Goal: Task Accomplishment & Management: Manage account settings

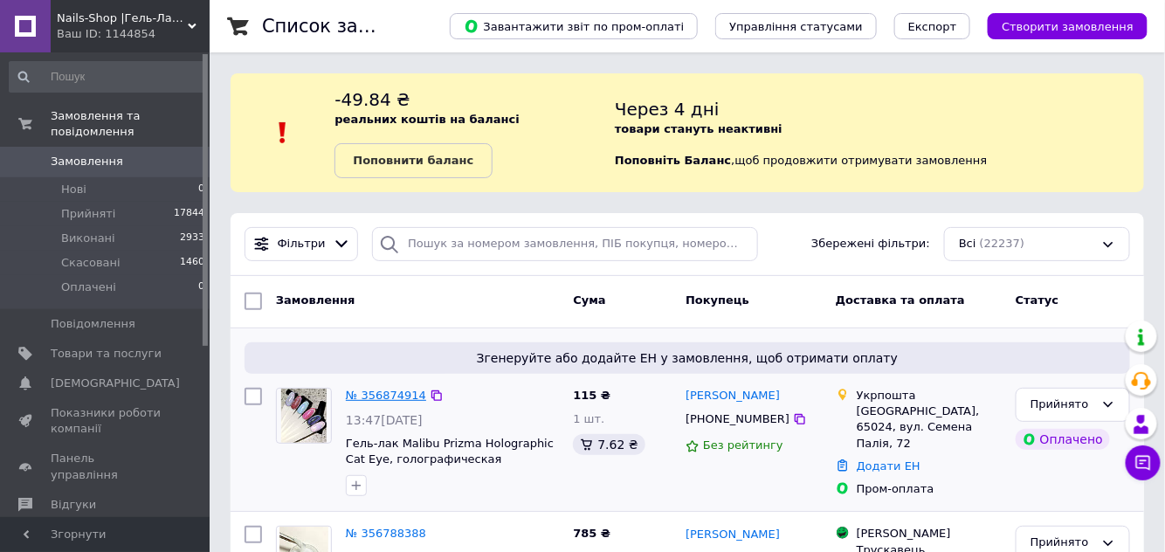
click at [402, 398] on link "№ 356874914" at bounding box center [386, 394] width 80 height 13
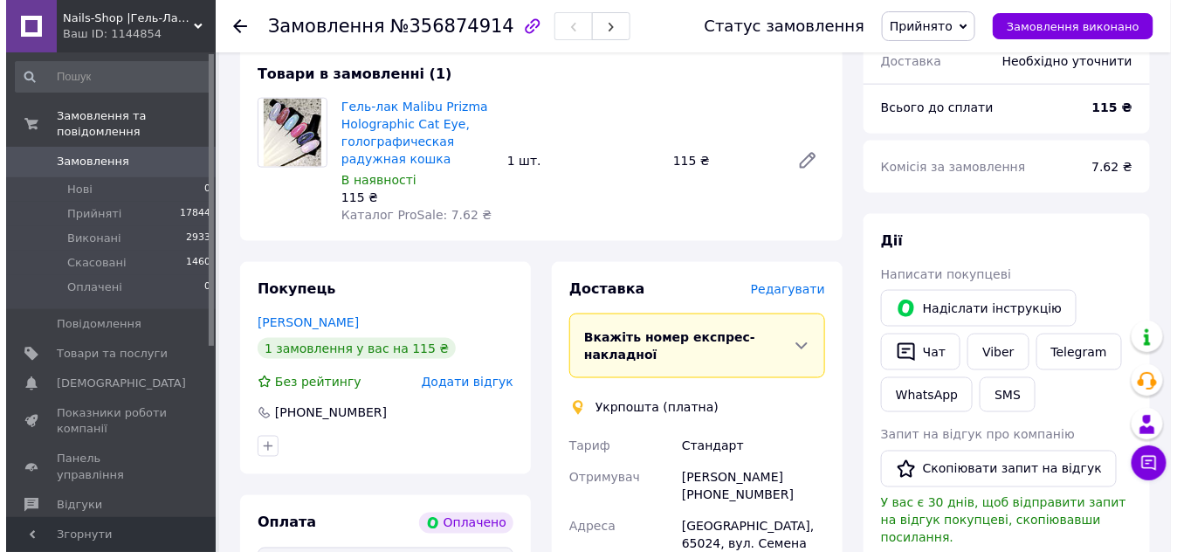
scroll to position [873, 0]
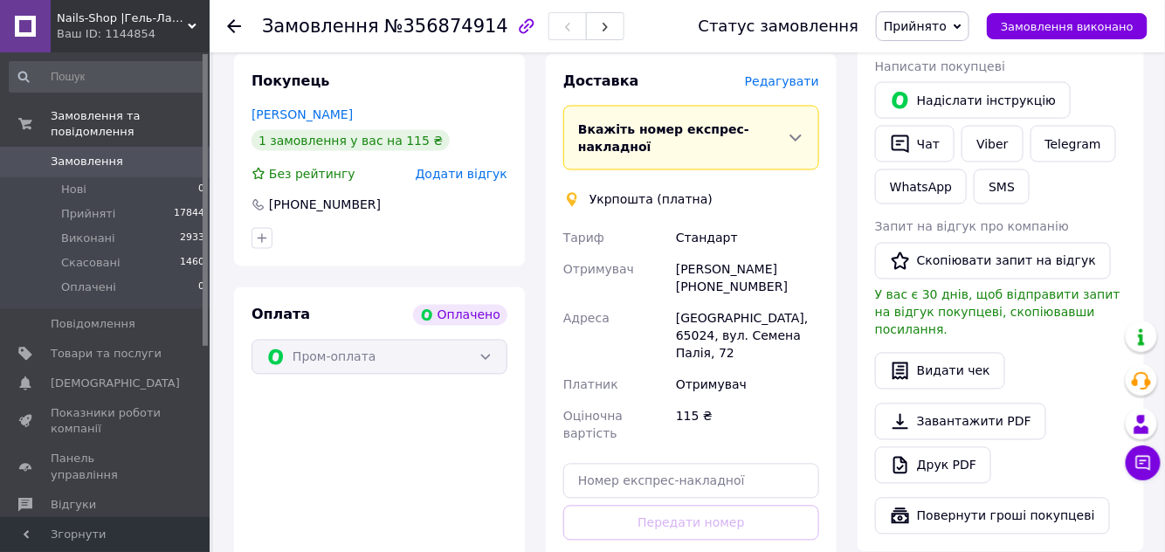
click at [791, 74] on span "Редагувати" at bounding box center [782, 81] width 74 height 14
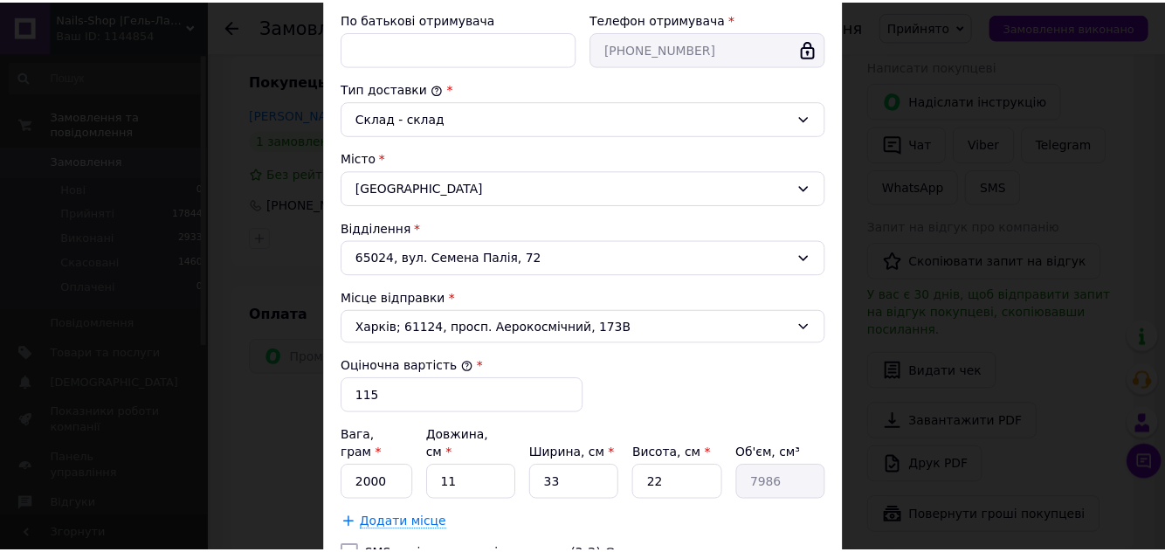
scroll to position [534, 0]
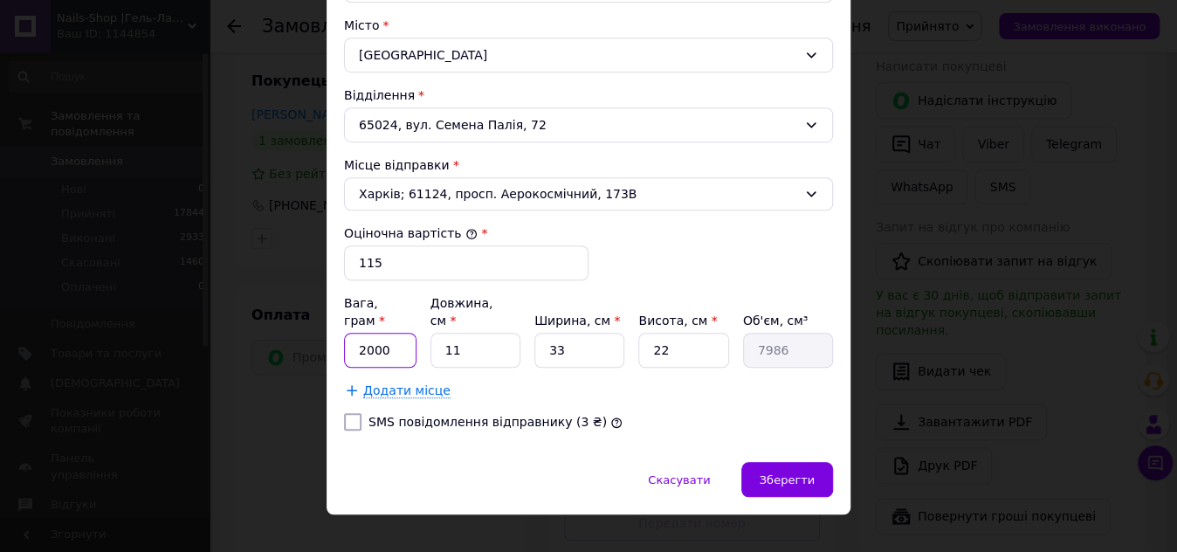
drag, startPoint x: 386, startPoint y: 332, endPoint x: 346, endPoint y: 332, distance: 40.2
click at [346, 333] on input "2000" at bounding box center [380, 350] width 72 height 35
type input "60"
click at [565, 333] on input "33" at bounding box center [579, 350] width 90 height 35
type input "3"
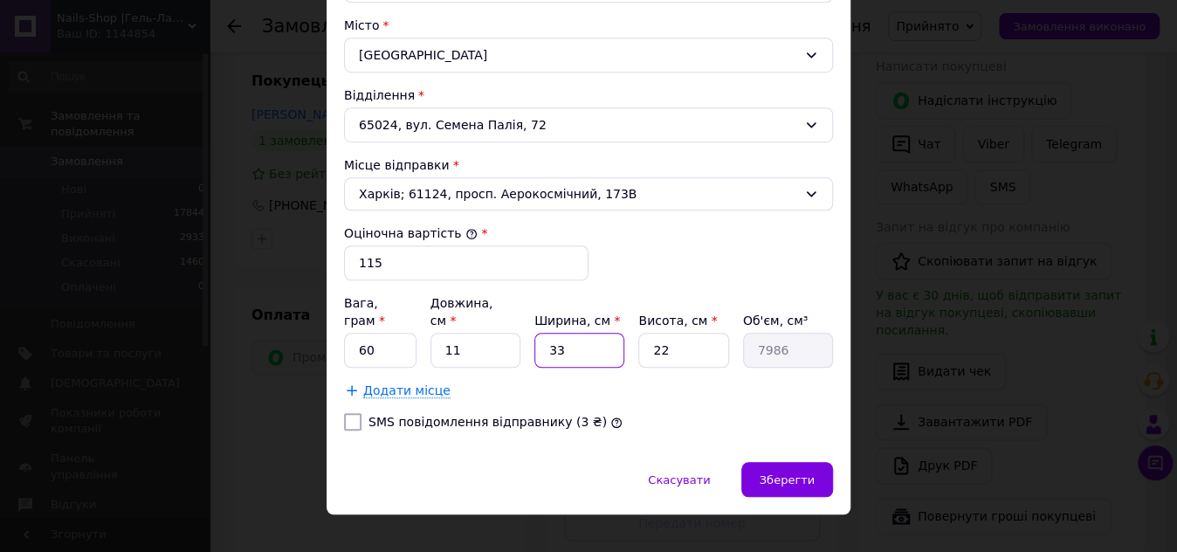
type input "726"
type input "3"
drag, startPoint x: 478, startPoint y: 323, endPoint x: 432, endPoint y: 328, distance: 45.7
click at [432, 333] on input "11" at bounding box center [475, 350] width 90 height 35
type input "7"
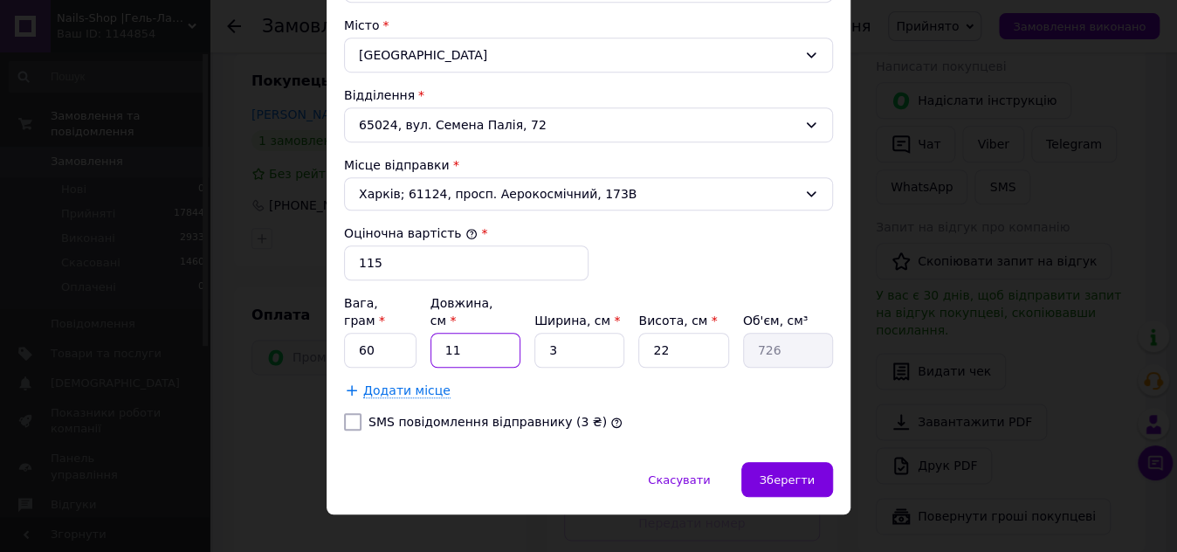
type input "462"
type input "7"
drag, startPoint x: 567, startPoint y: 330, endPoint x: 539, endPoint y: 331, distance: 27.9
click at [539, 333] on input "3" at bounding box center [579, 350] width 90 height 35
type input "5"
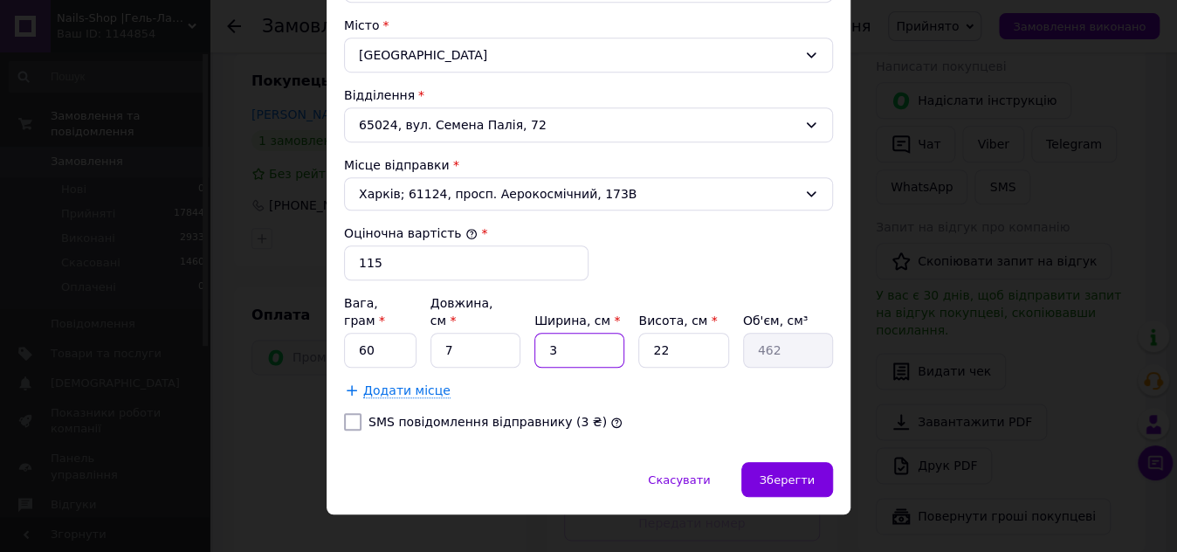
type input "770"
type input "5"
drag, startPoint x: 679, startPoint y: 328, endPoint x: 639, endPoint y: 333, distance: 40.4
click at [639, 333] on input "22" at bounding box center [683, 350] width 90 height 35
type input "8"
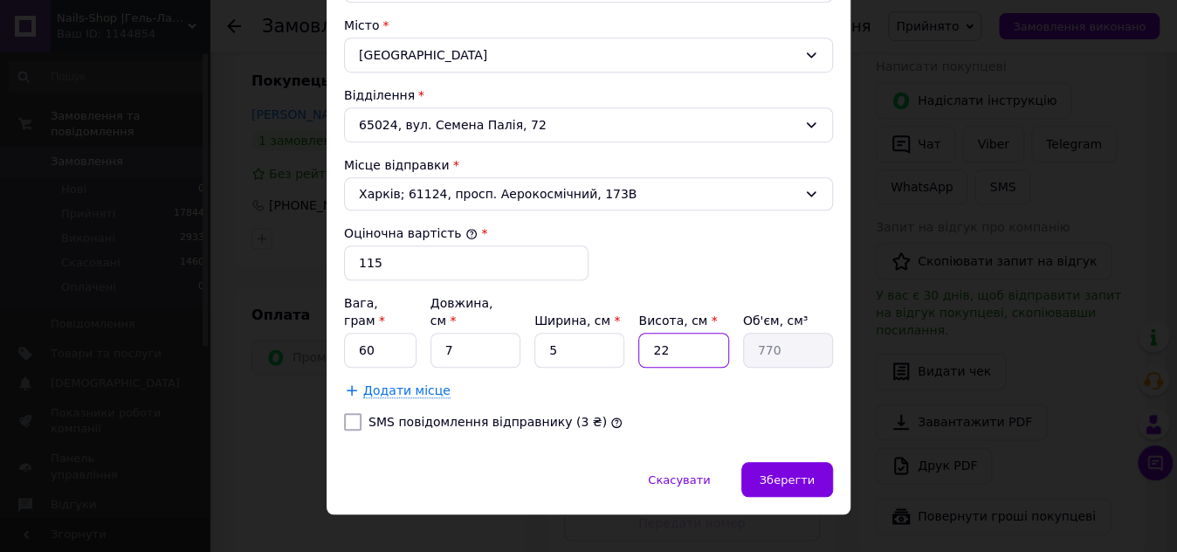
type input "280"
type input "8"
click at [802, 464] on div "Зберегти" at bounding box center [787, 479] width 92 height 35
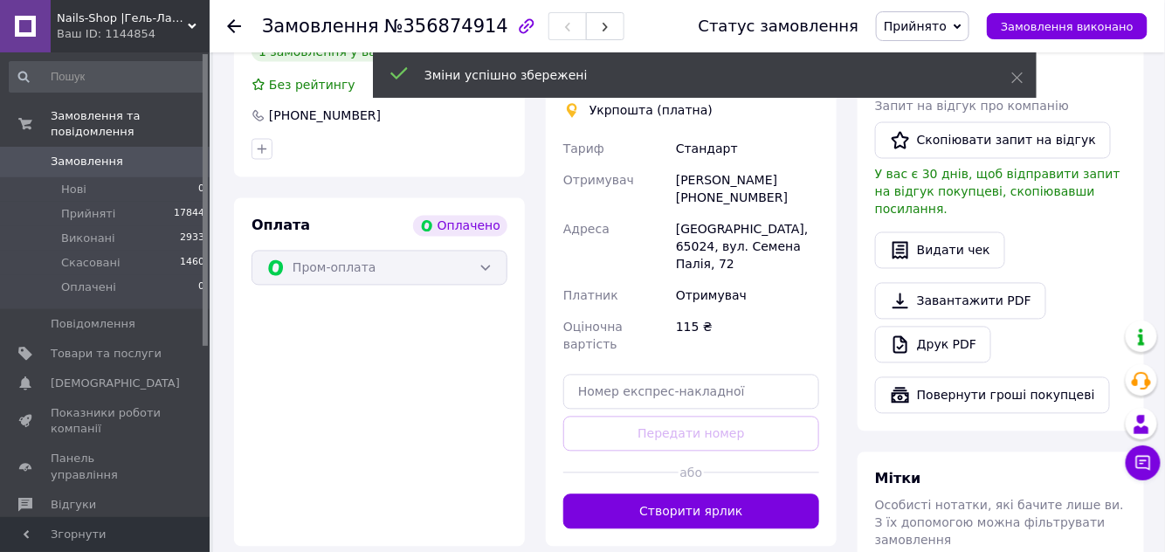
scroll to position [1031, 0]
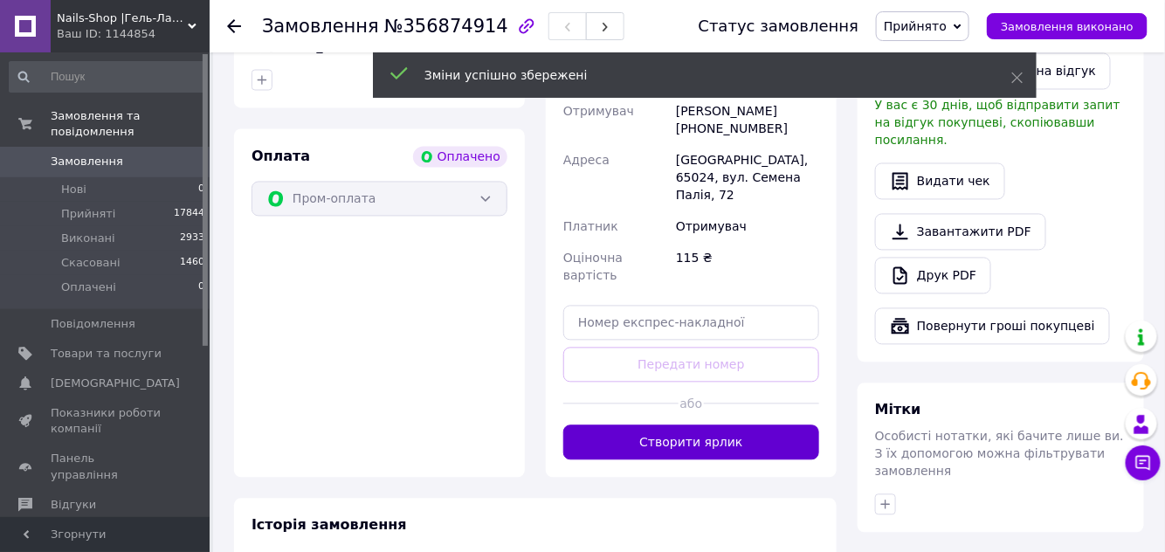
click at [699, 425] on button "Створити ярлик" at bounding box center [691, 442] width 256 height 35
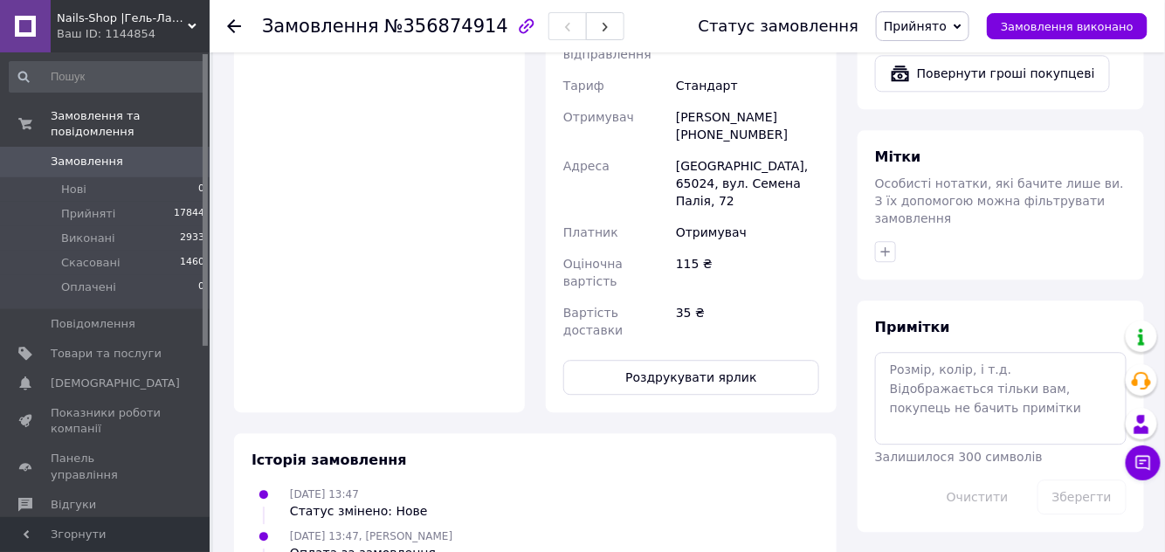
scroll to position [1349, 0]
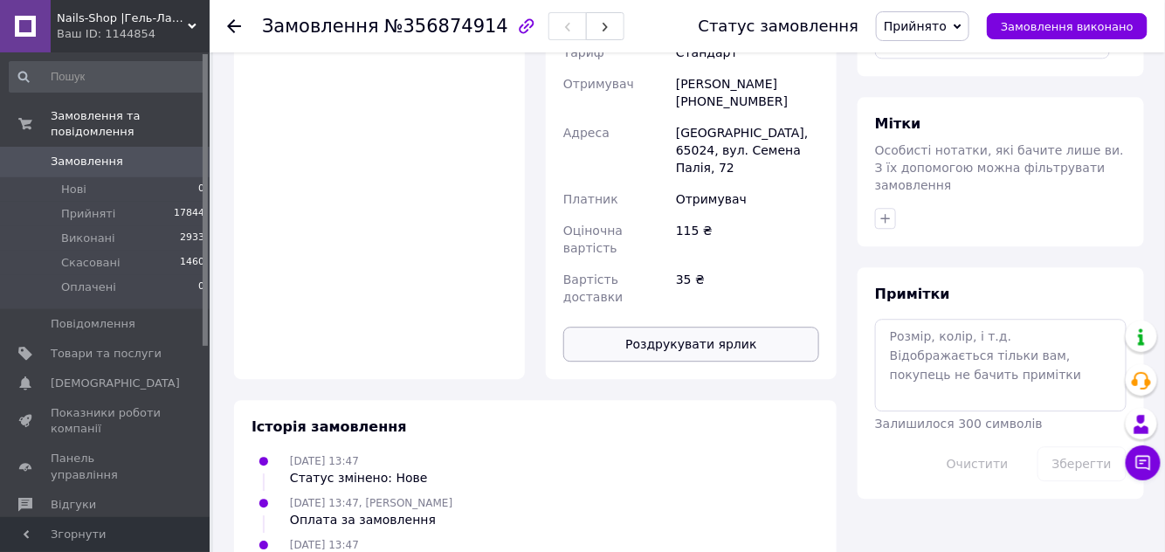
click at [691, 326] on button "Роздрукувати ярлик" at bounding box center [691, 343] width 256 height 35
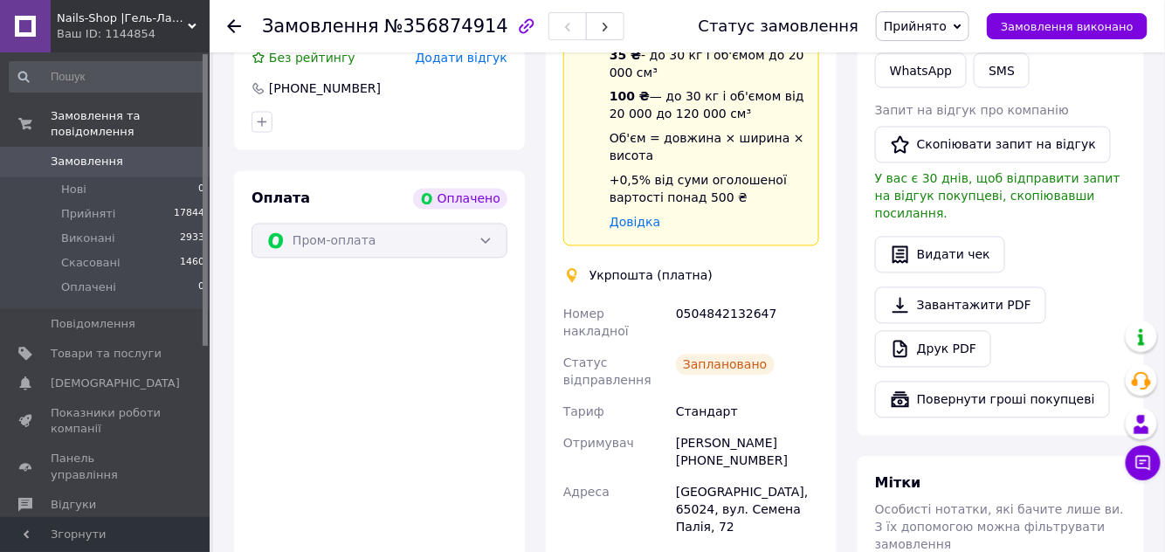
scroll to position [1190, 0]
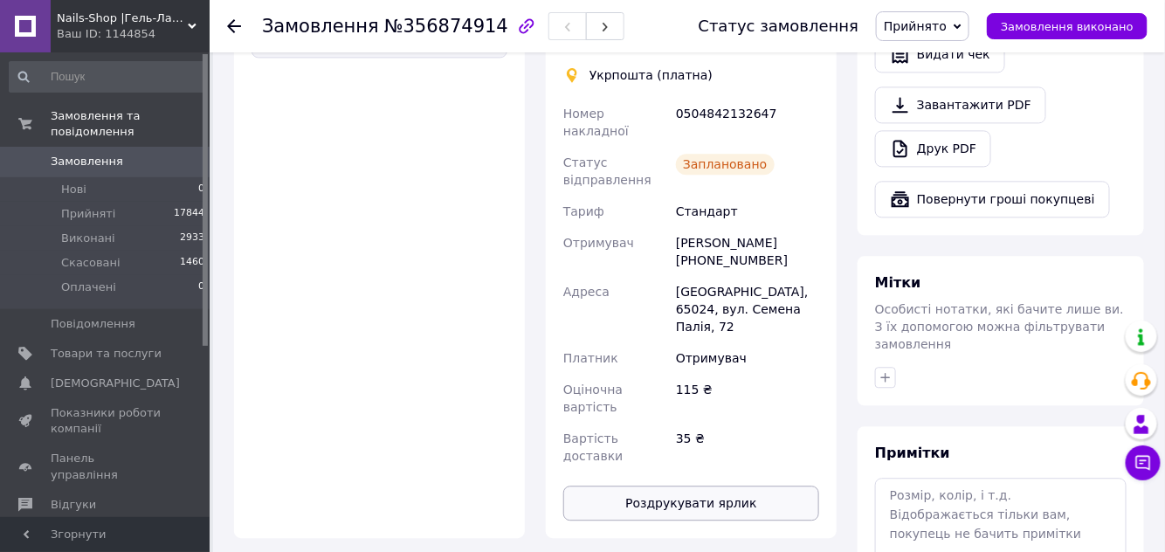
click at [684, 485] on button "Роздрукувати ярлик" at bounding box center [691, 502] width 256 height 35
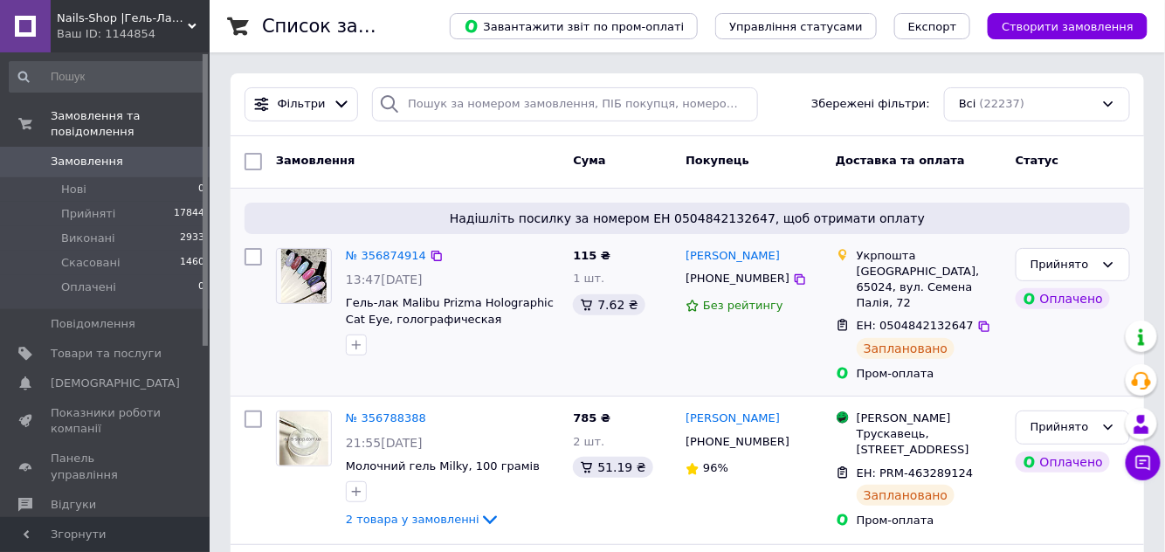
scroll to position [79, 0]
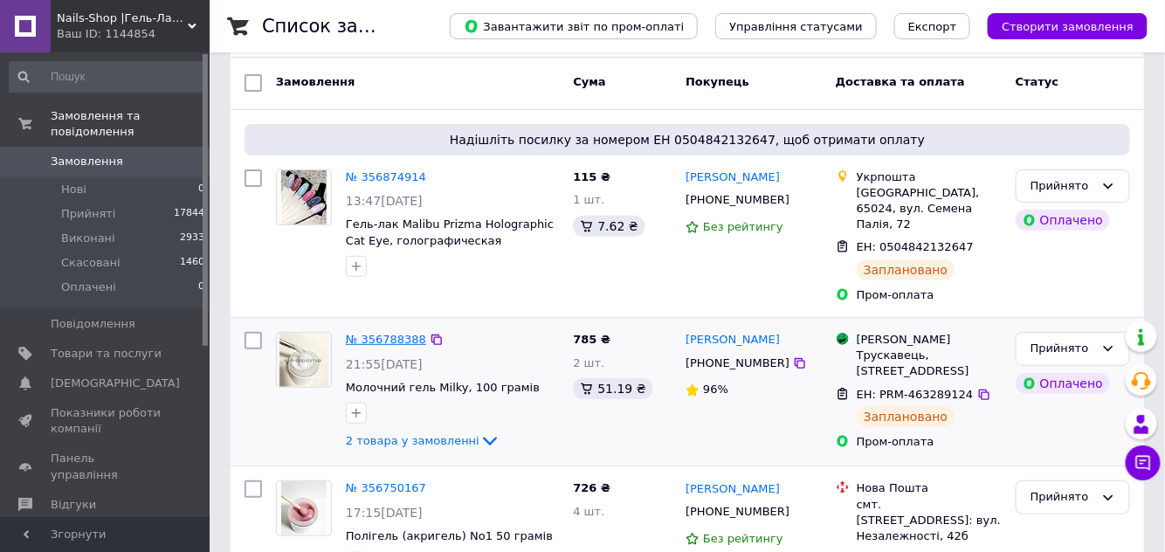
click at [390, 333] on link "№ 356788388" at bounding box center [386, 339] width 80 height 13
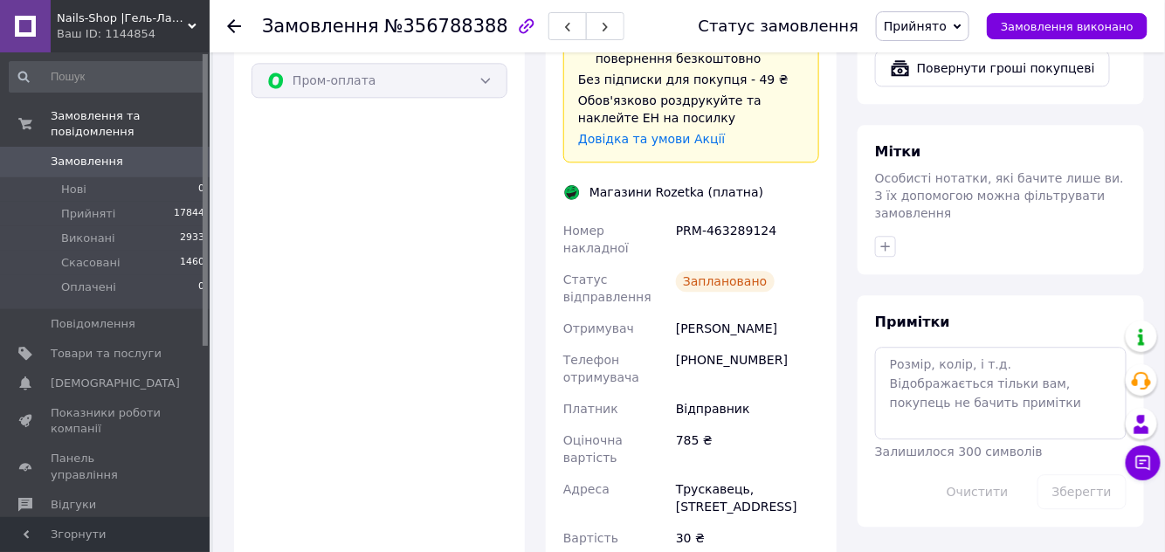
scroll to position [1349, 0]
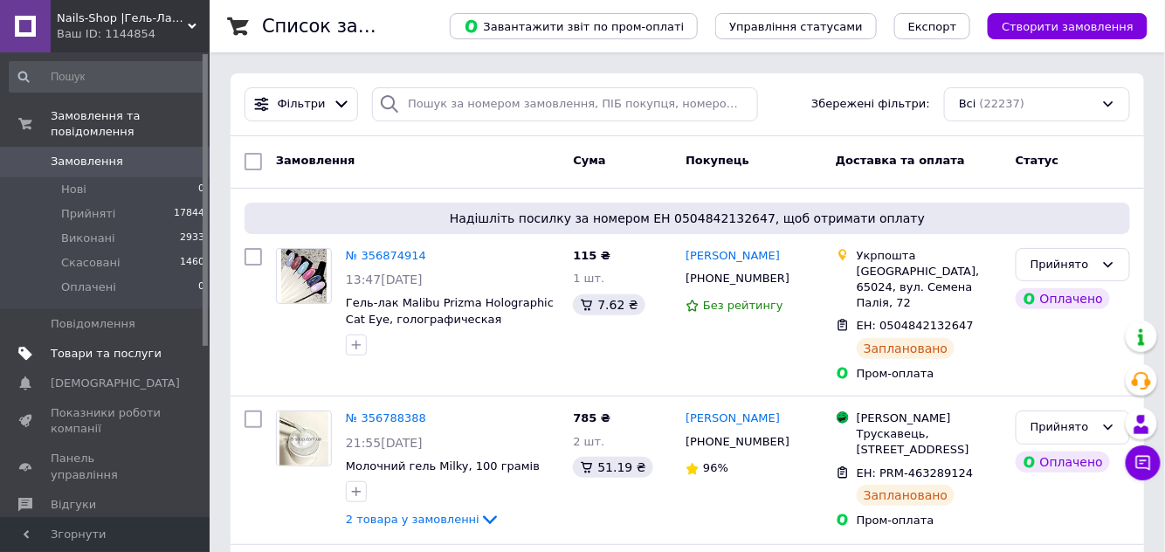
click at [114, 346] on span "Товари та послуги" at bounding box center [106, 354] width 111 height 16
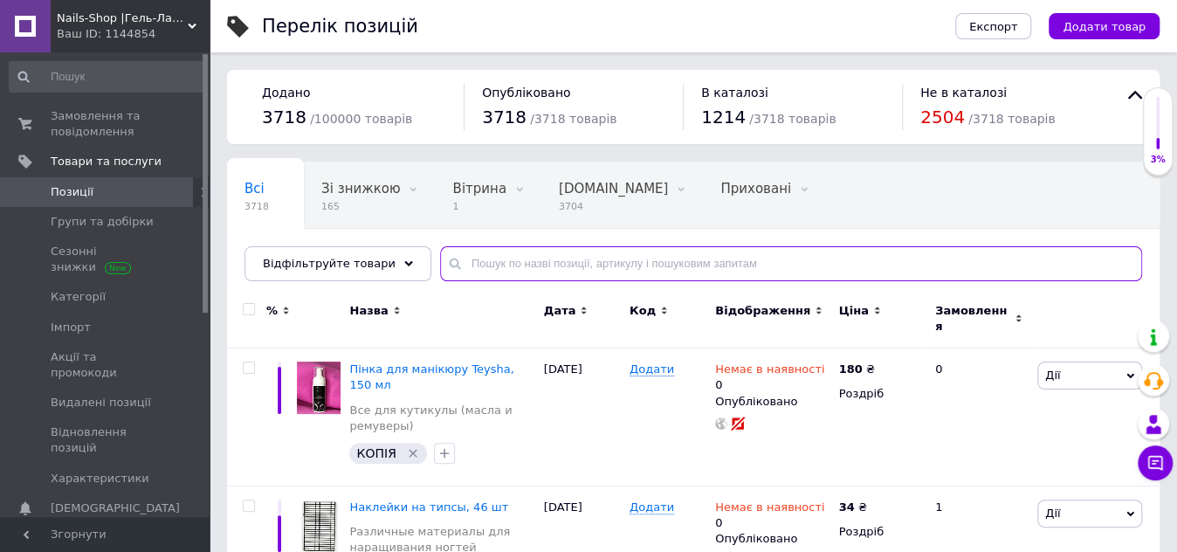
click at [503, 270] on input "text" at bounding box center [791, 263] width 702 height 35
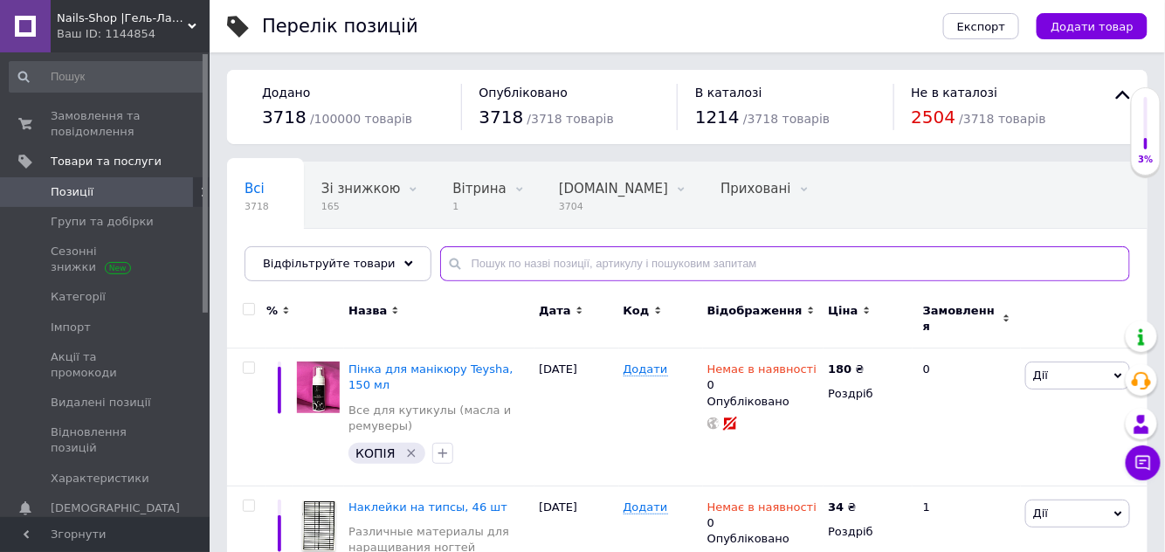
click at [503, 270] on input "text" at bounding box center [785, 263] width 690 height 35
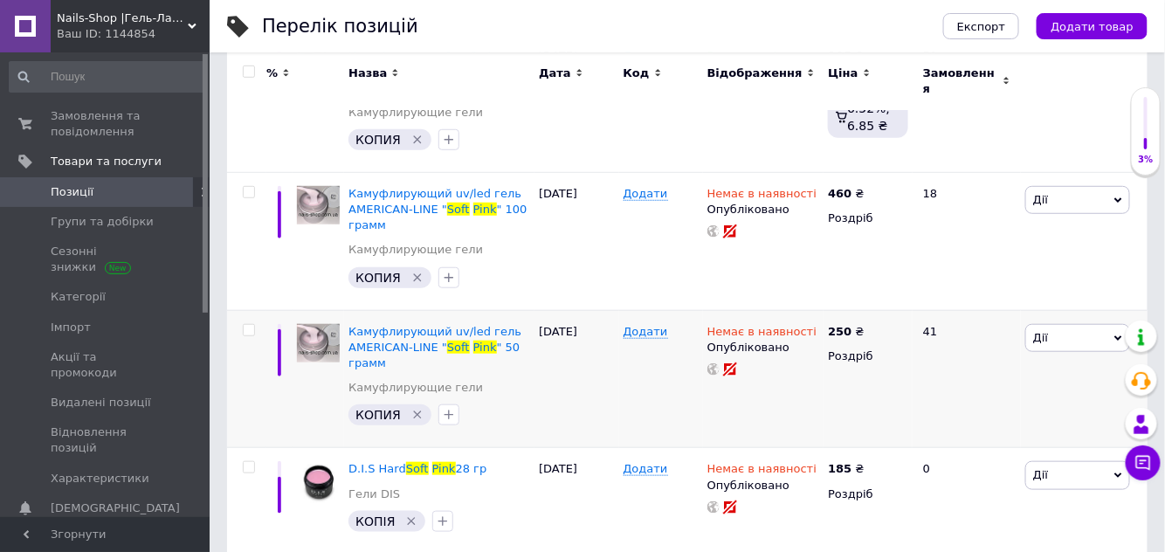
scroll to position [457, 0]
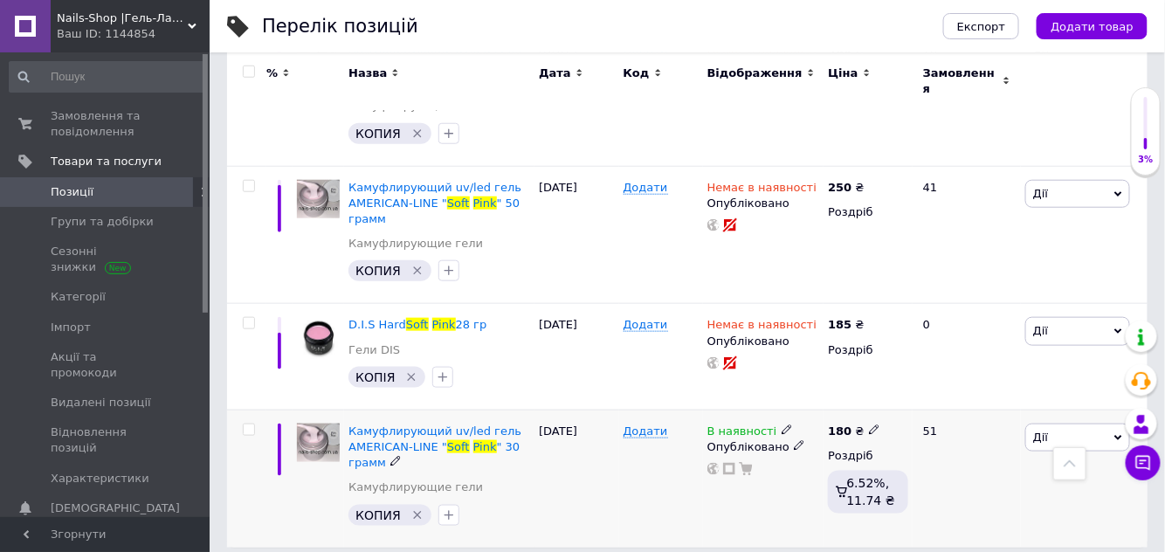
type input "soft pink"
click at [781, 424] on icon at bounding box center [786, 429] width 10 height 10
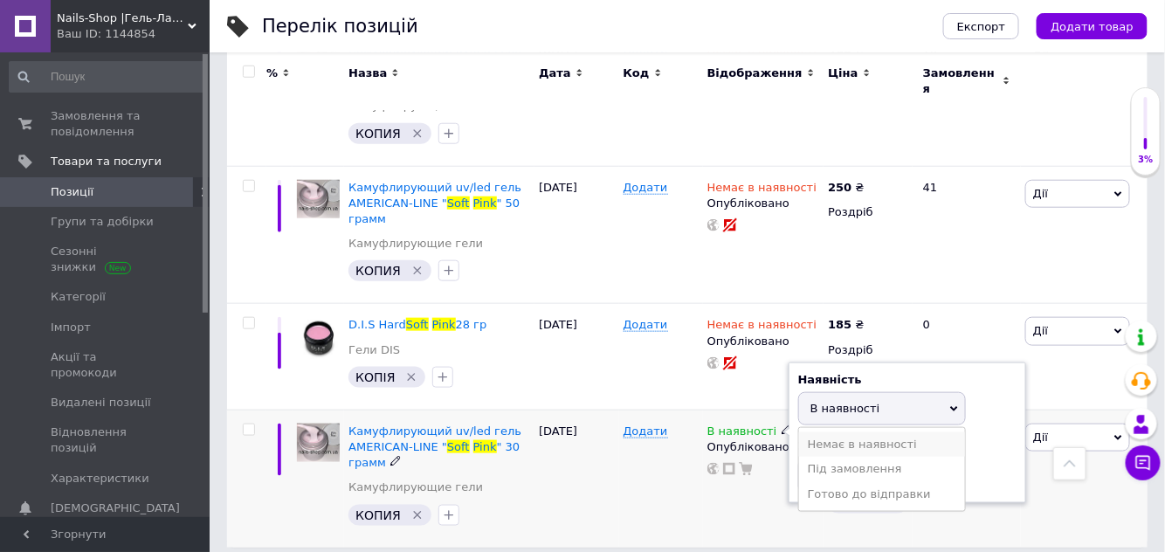
click at [811, 432] on li "Немає в наявності" at bounding box center [882, 444] width 166 height 24
click at [748, 490] on div "В наявності Наявність Немає в наявності В наявності Під замовлення Готово до ві…" at bounding box center [763, 477] width 121 height 137
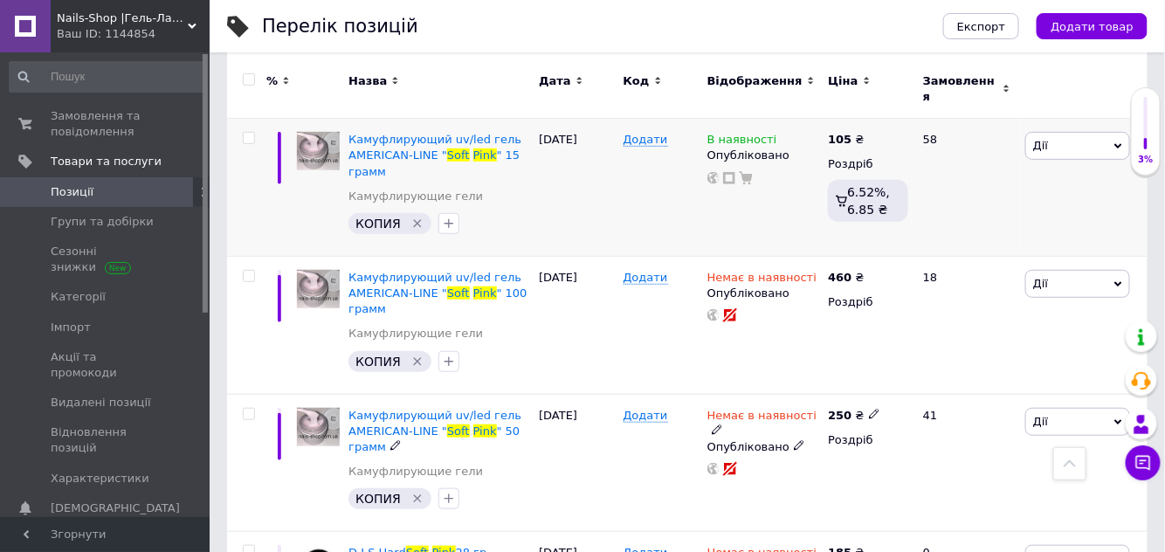
scroll to position [0, 0]
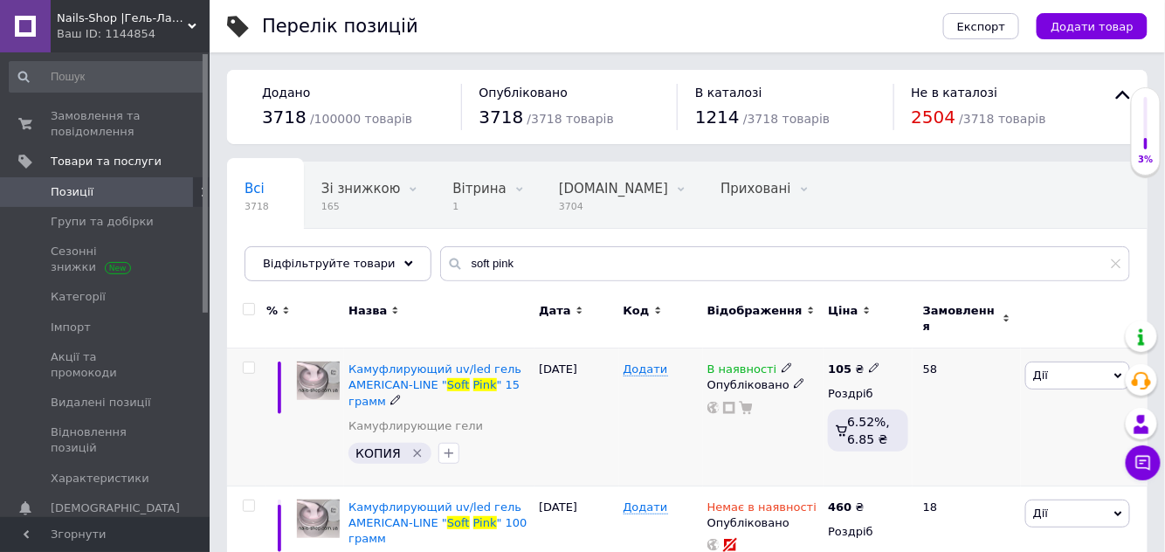
click at [781, 362] on icon at bounding box center [786, 367] width 10 height 10
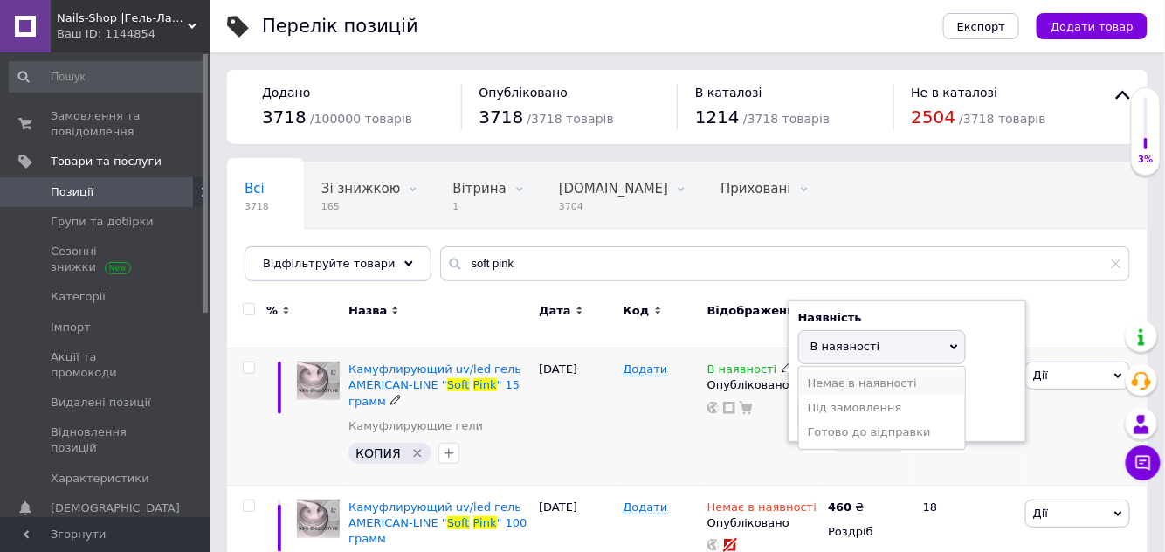
click at [813, 372] on li "Немає в наявності" at bounding box center [882, 383] width 166 height 24
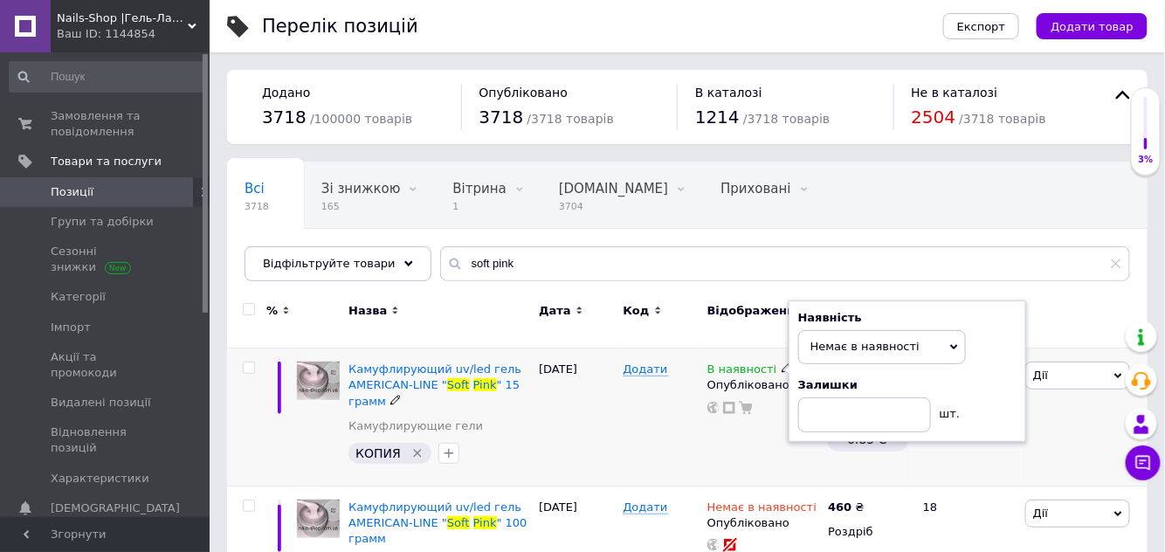
click at [768, 407] on div "В наявності Наявність Немає в наявності В наявності Під замовлення Готово до ві…" at bounding box center [763, 417] width 121 height 138
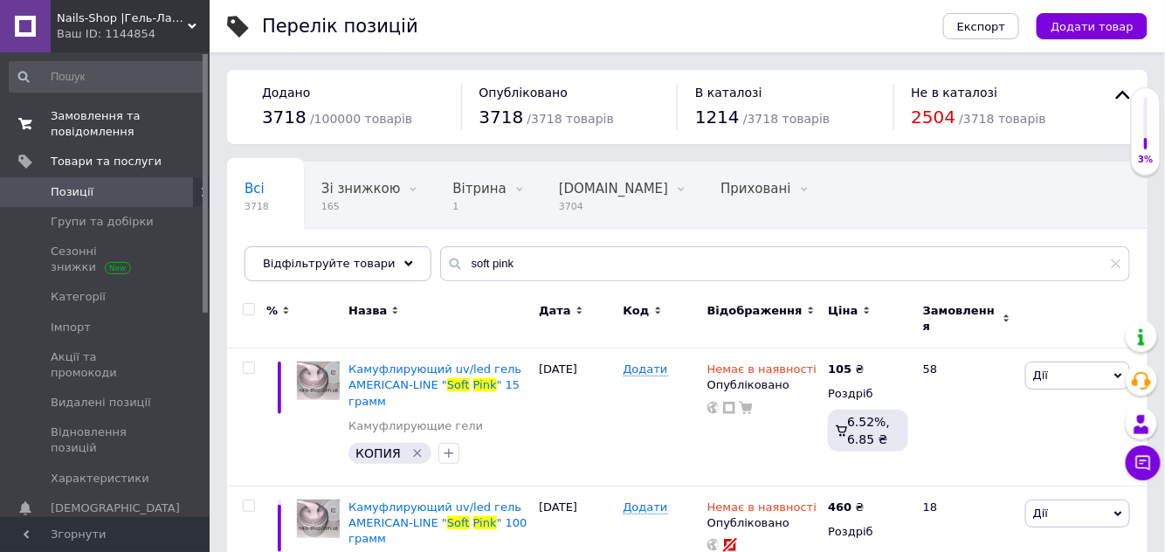
click at [104, 137] on span "Замовлення та повідомлення" at bounding box center [106, 123] width 111 height 31
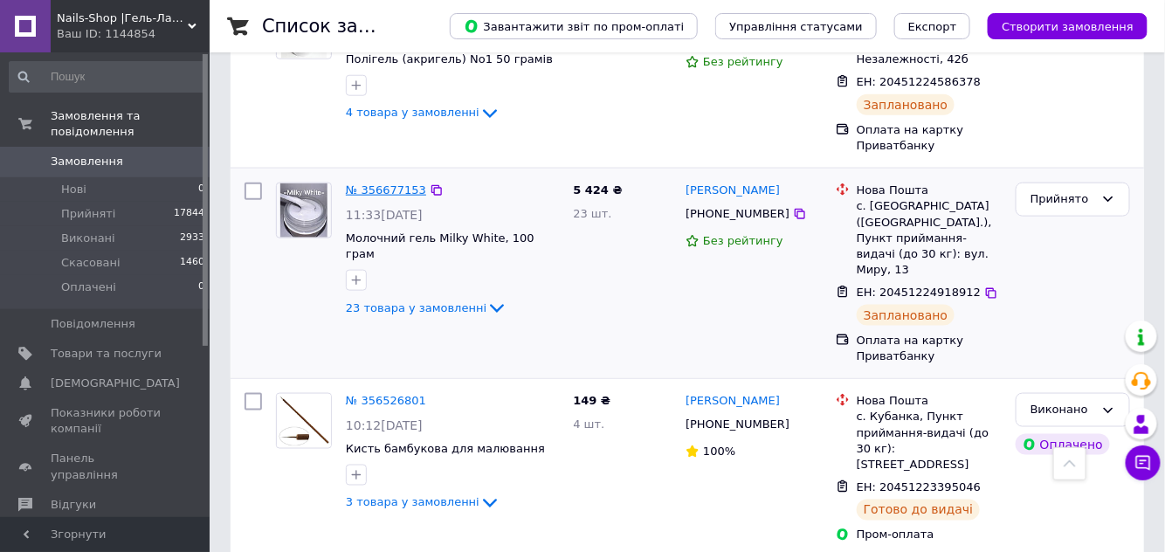
click at [392, 183] on link "№ 356677153" at bounding box center [386, 189] width 80 height 13
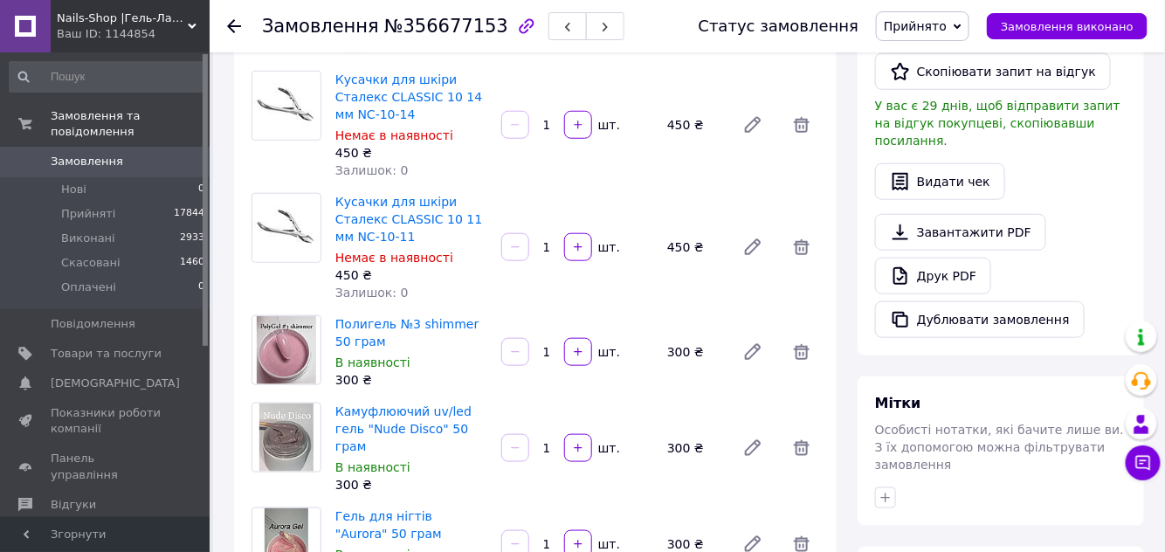
scroll to position [158, 0]
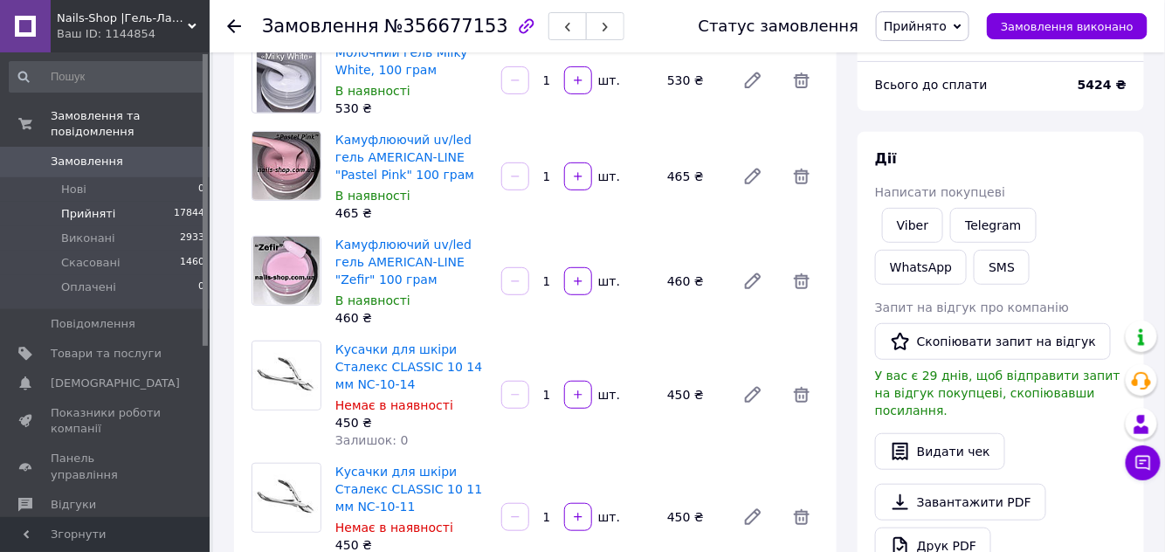
click at [107, 206] on span "Прийняті" at bounding box center [88, 214] width 54 height 16
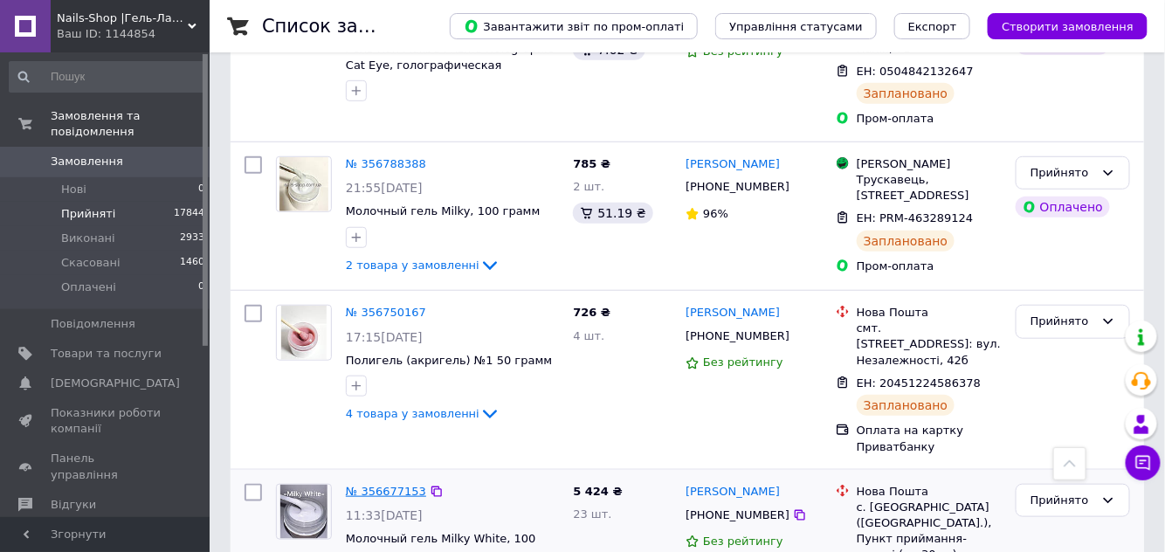
click at [404, 484] on link "№ 356677153" at bounding box center [386, 490] width 80 height 13
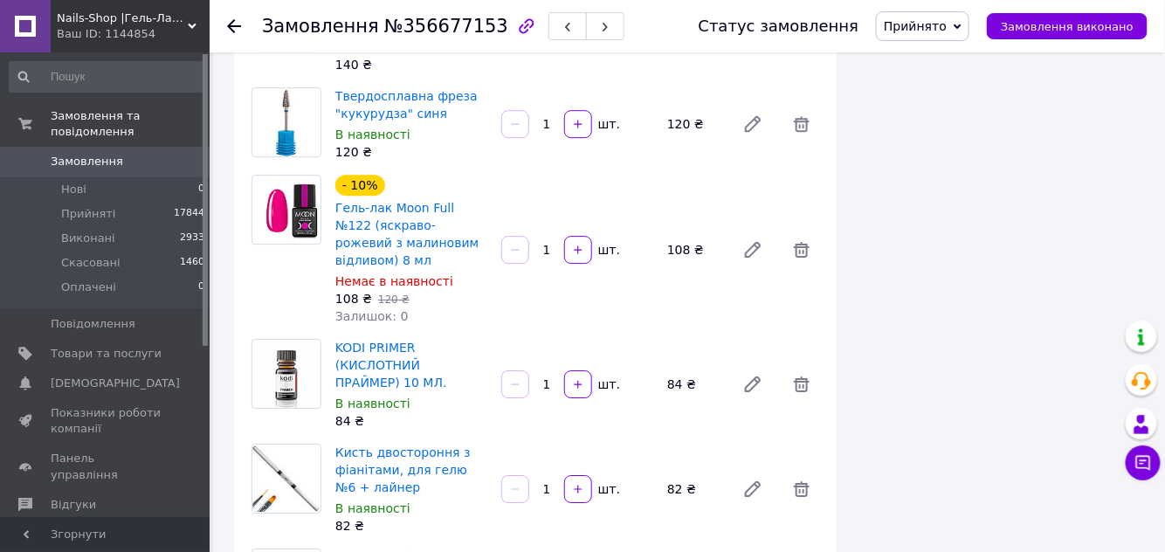
scroll to position [1746, 0]
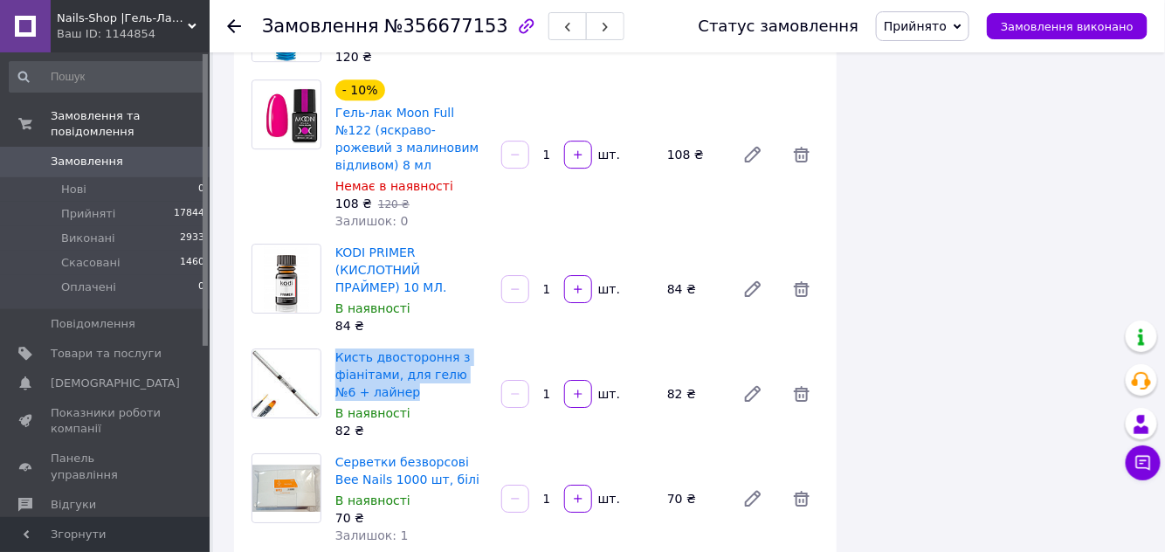
drag, startPoint x: 334, startPoint y: 325, endPoint x: 385, endPoint y: 365, distance: 64.6
click at [385, 365] on div "Кисть двостороння з фіанітами, для гелю №6 + лайнер В наявності 82 ₴" at bounding box center [411, 394] width 166 height 98
copy link "Кисть двостороння з фіанітами, для гелю №6 + лайнер"
click at [94, 346] on span "Товари та послуги" at bounding box center [106, 354] width 111 height 16
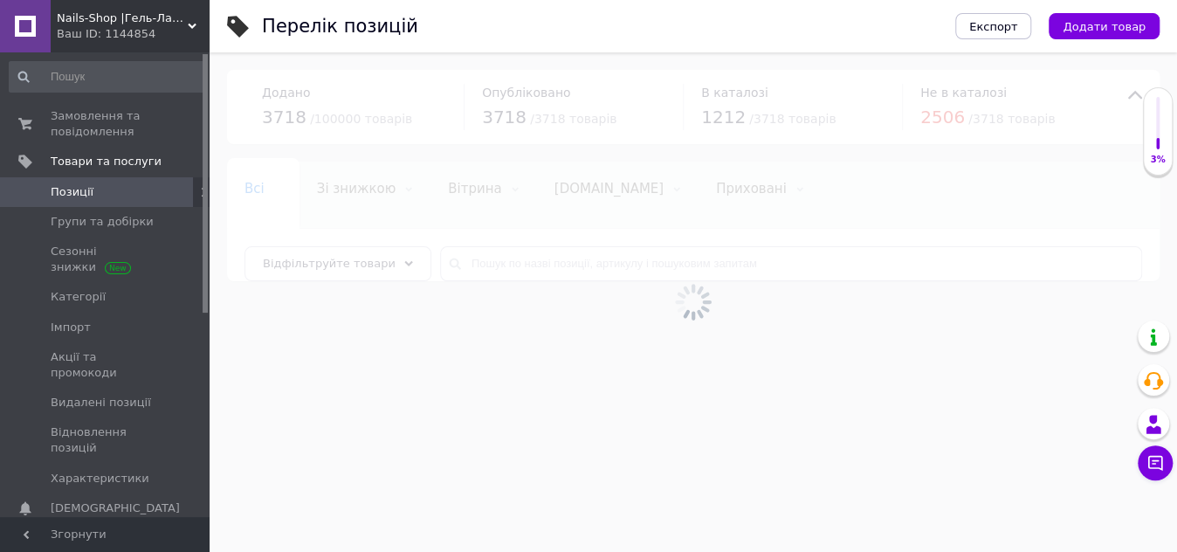
click at [526, 263] on div at bounding box center [693, 301] width 967 height 499
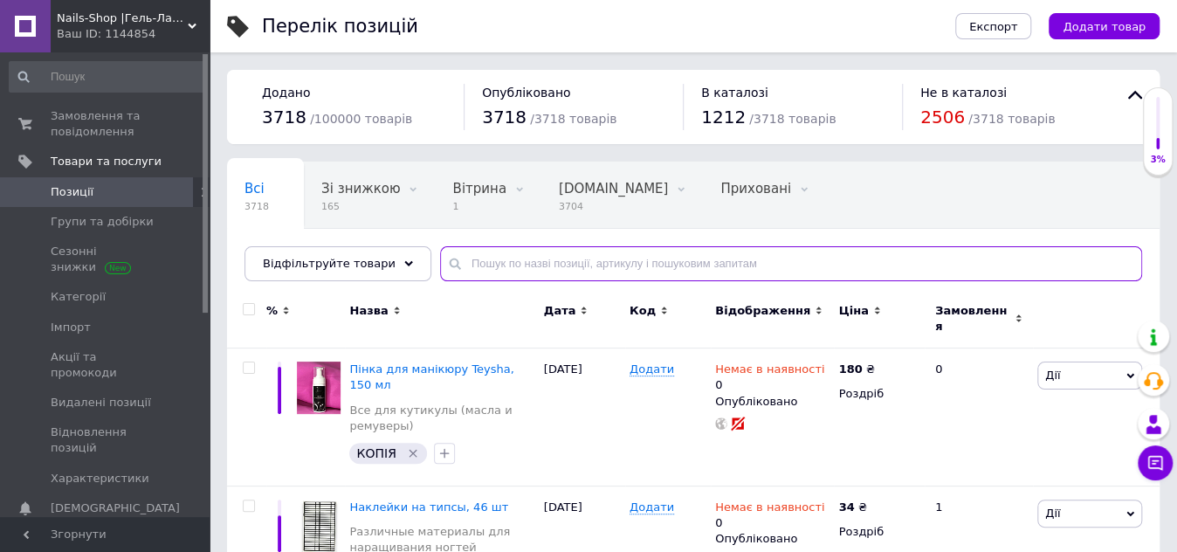
click at [526, 263] on input "text" at bounding box center [791, 263] width 702 height 35
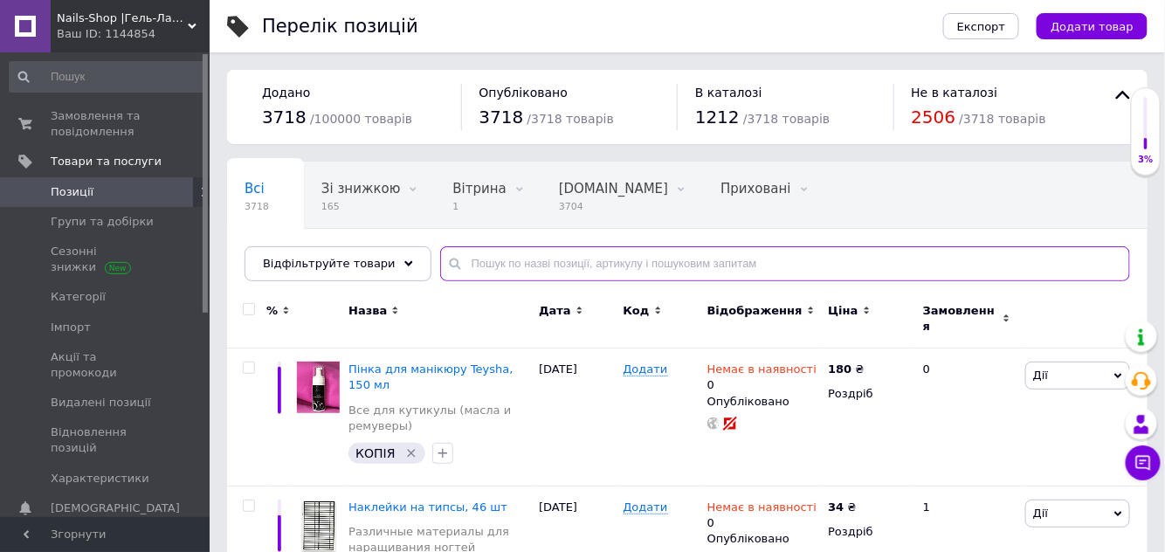
click at [526, 263] on input "text" at bounding box center [785, 263] width 690 height 35
paste input "Кисть двостороння з фіанітами, для гелю №6 + лайнер"
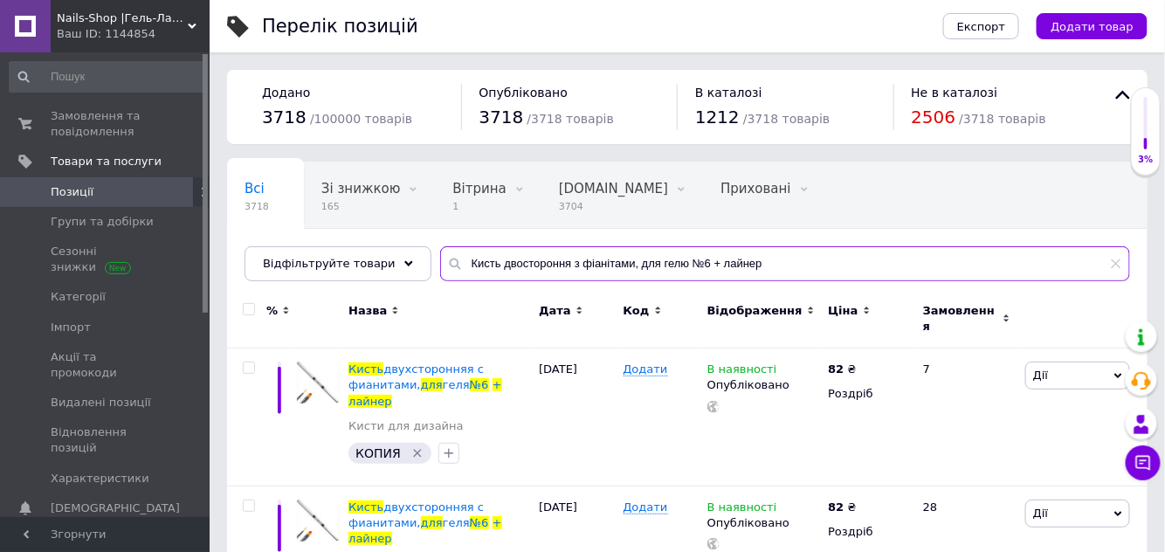
scroll to position [45, 0]
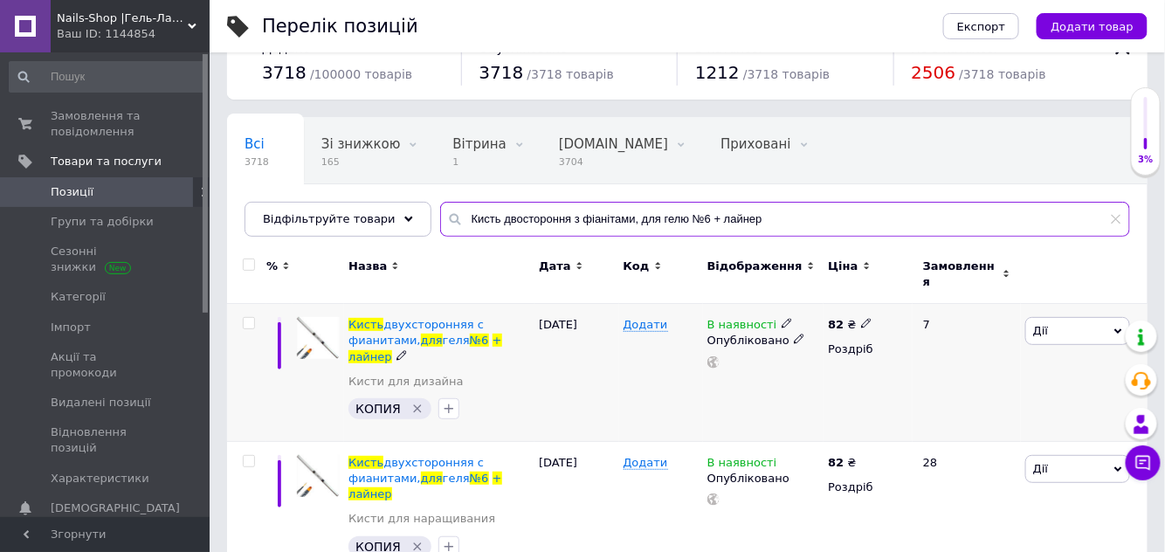
type input "Кисть двостороння з фіанітами, для гелю №6 + лайнер"
click at [781, 318] on icon at bounding box center [786, 323] width 10 height 10
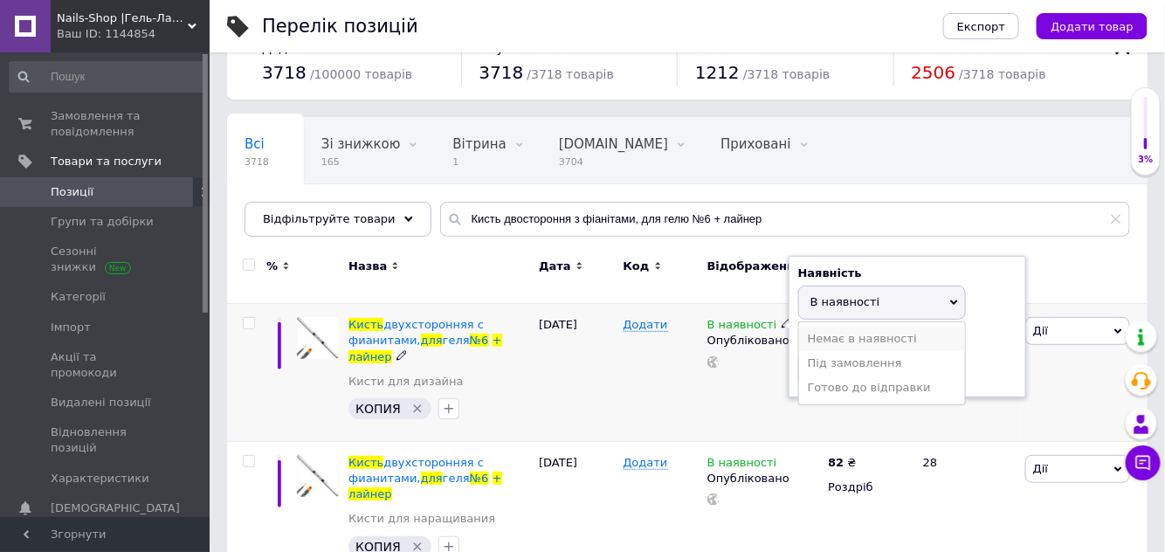
click at [819, 333] on li "Немає в наявності" at bounding box center [882, 338] width 166 height 24
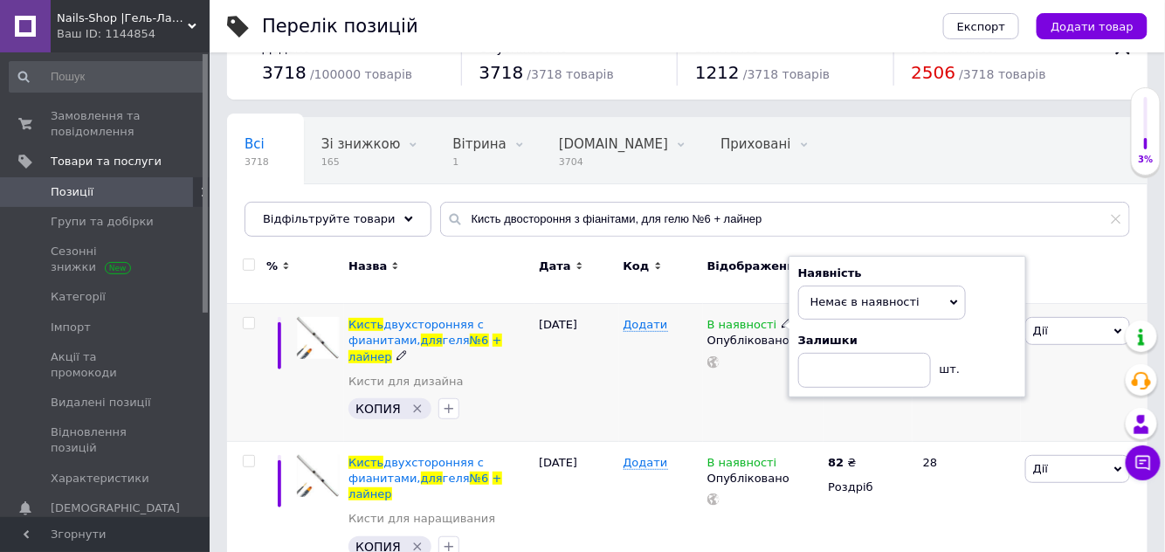
click at [775, 394] on div "В наявності Наявність Немає в наявності В наявності Під замовлення Готово до ві…" at bounding box center [763, 373] width 121 height 138
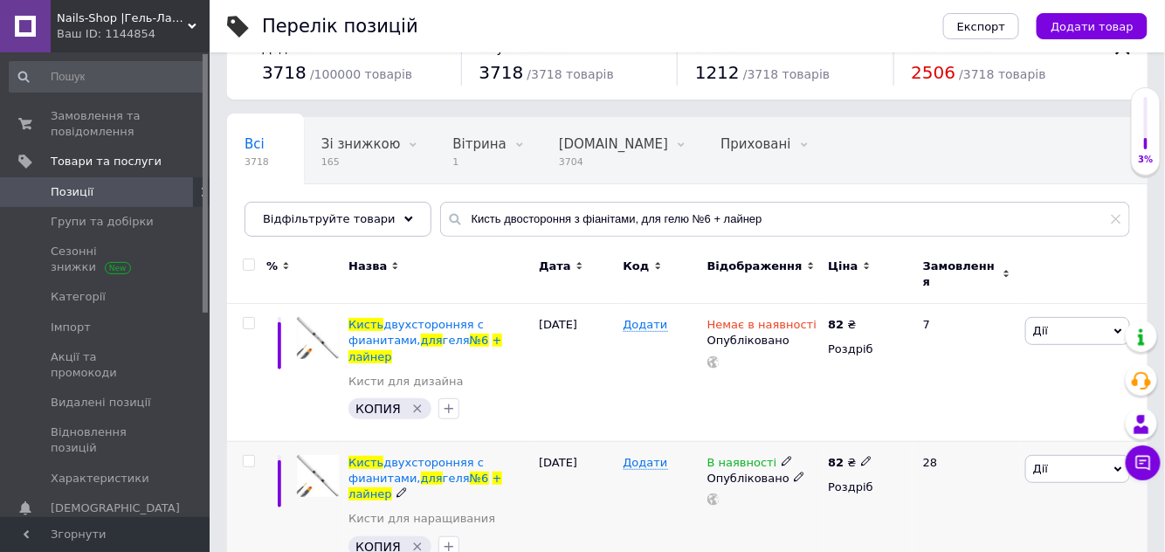
click at [781, 456] on icon at bounding box center [786, 461] width 10 height 10
click at [807, 464] on li "Немає в наявності" at bounding box center [882, 476] width 166 height 24
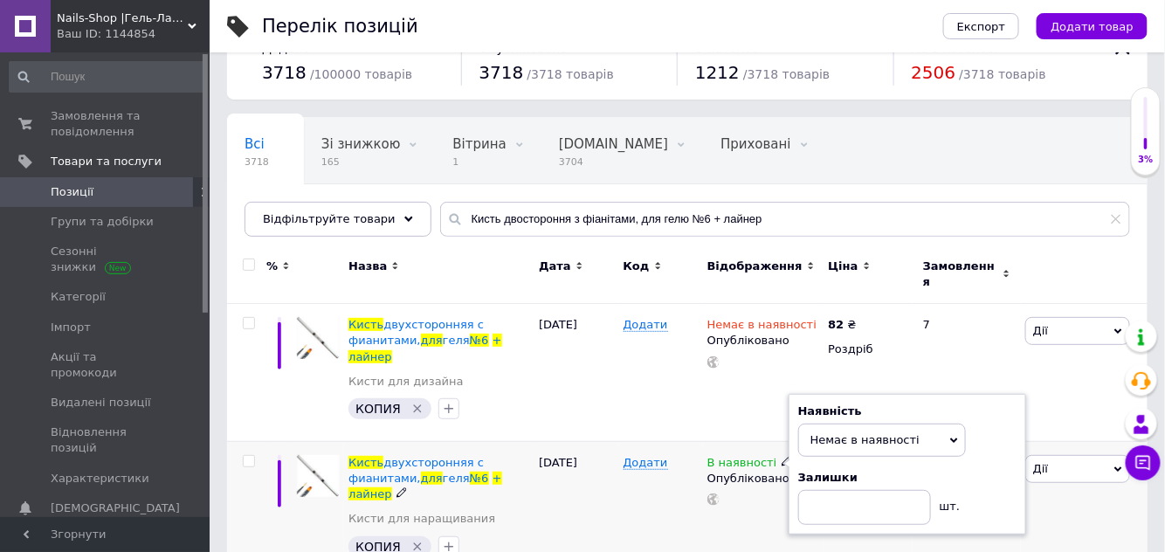
click at [747, 504] on div "В наявності Наявність Немає в наявності В наявності Під замовлення Готово до ві…" at bounding box center [763, 509] width 121 height 137
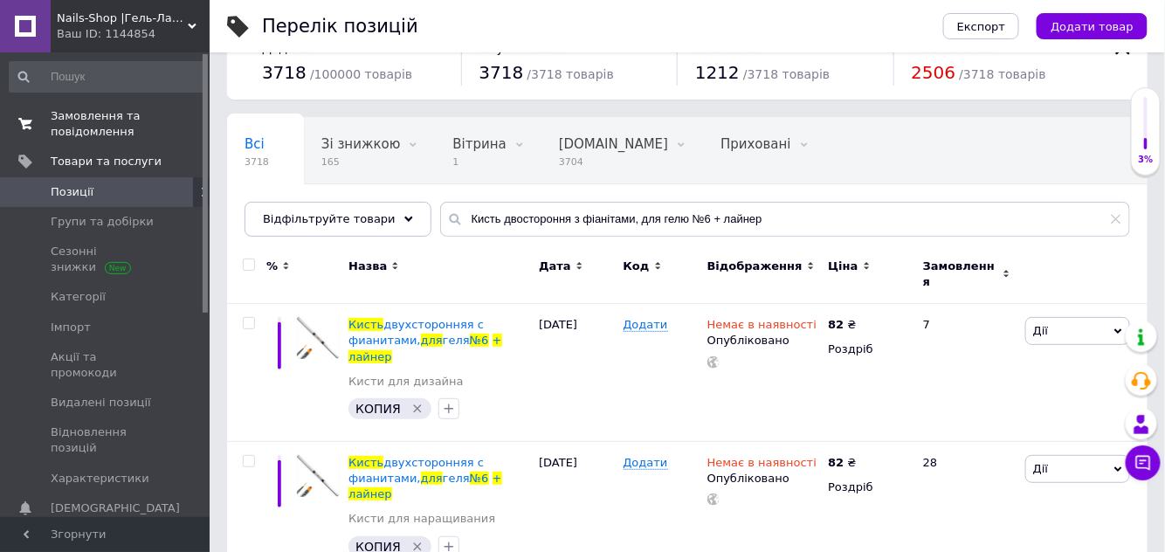
click at [83, 119] on span "Замовлення та повідомлення" at bounding box center [106, 123] width 111 height 31
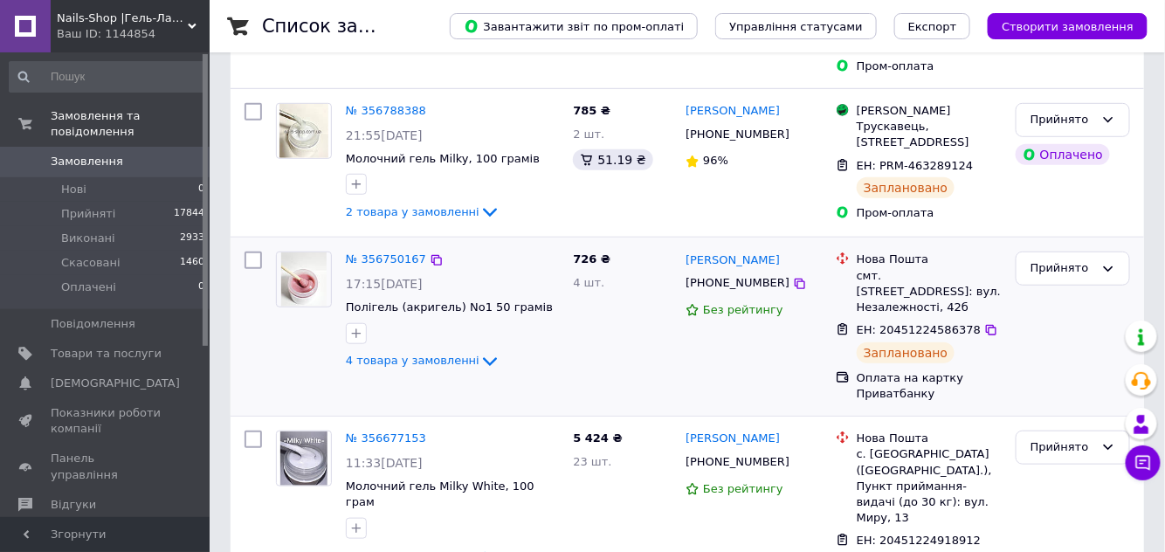
scroll to position [317, 0]
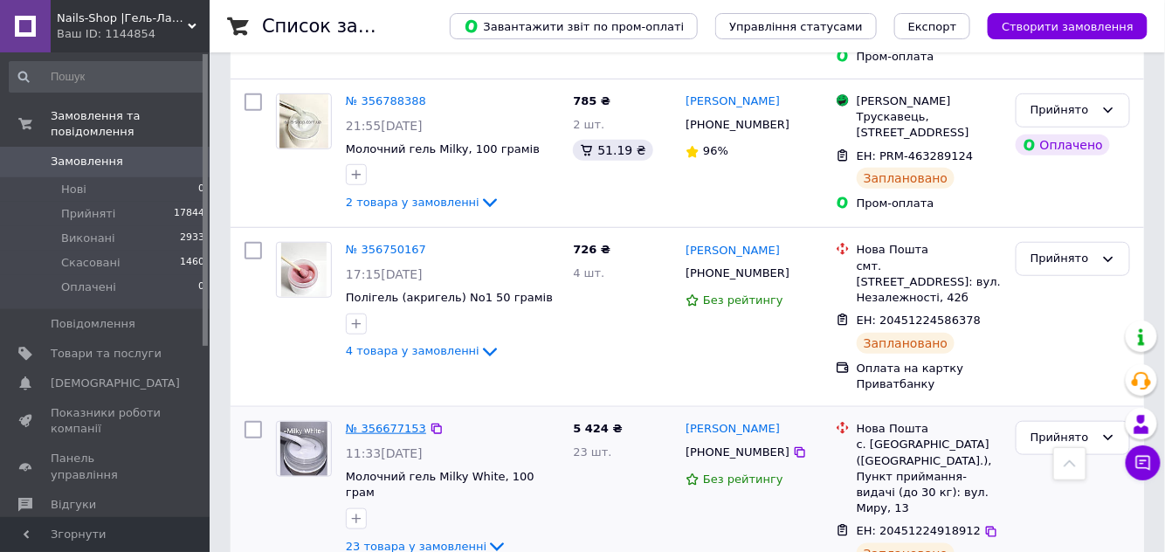
click at [381, 422] on link "№ 356677153" at bounding box center [386, 428] width 80 height 13
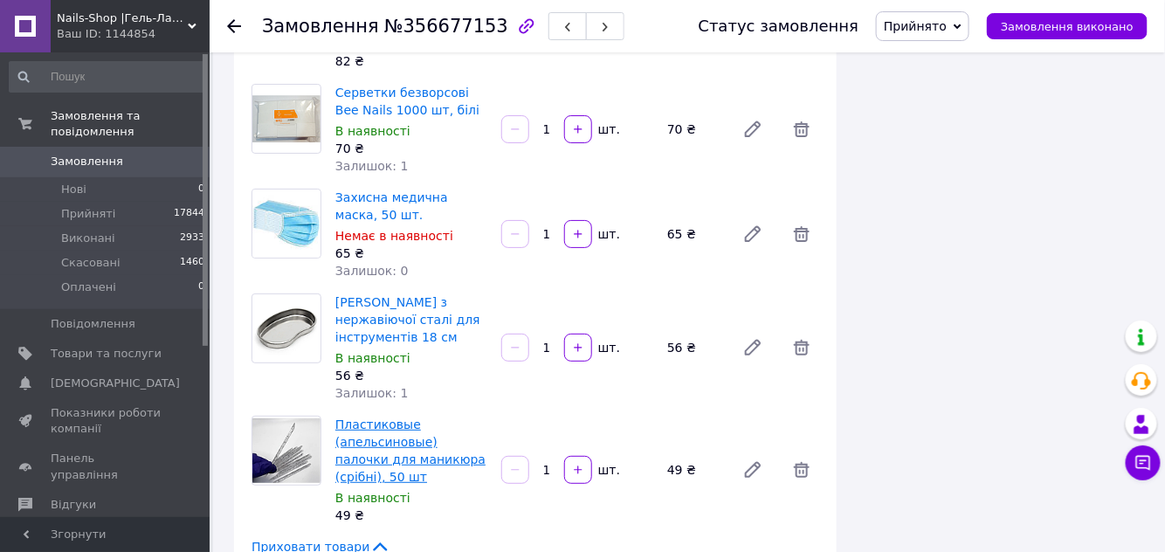
scroll to position [2142, 0]
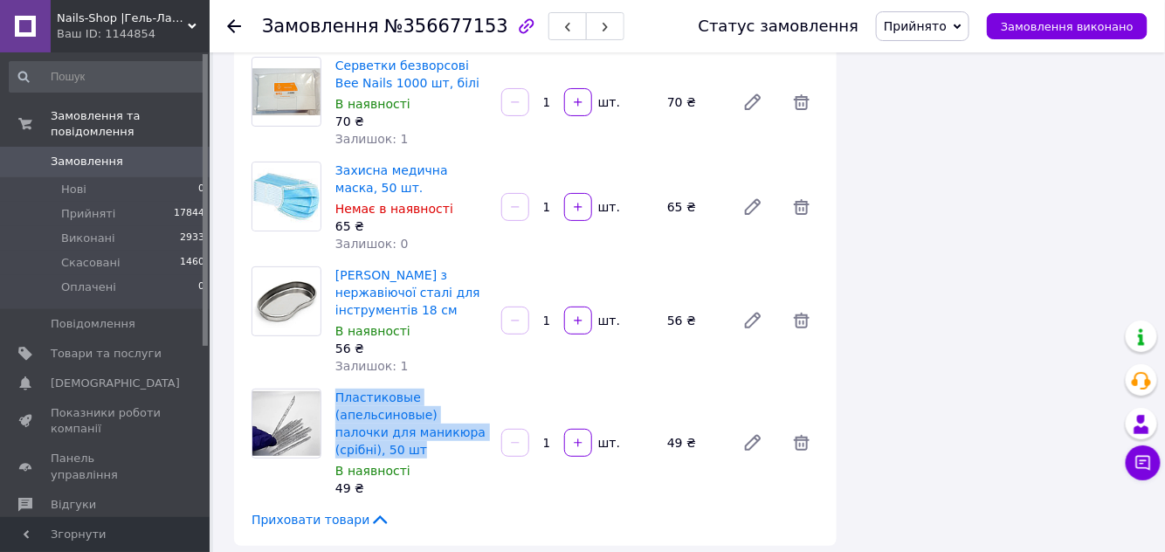
drag, startPoint x: 334, startPoint y: 344, endPoint x: 365, endPoint y: 396, distance: 60.6
click at [365, 396] on div "Пластиковые (апельсиновые) палочки для маникюра (срібні), 50 шт В наявності 49 ₴" at bounding box center [411, 442] width 166 height 115
copy link "Пластиковые (апельсиновые) палочки для маникюра (срібні), 50 шт"
click at [83, 346] on span "Товари та послуги" at bounding box center [106, 354] width 111 height 16
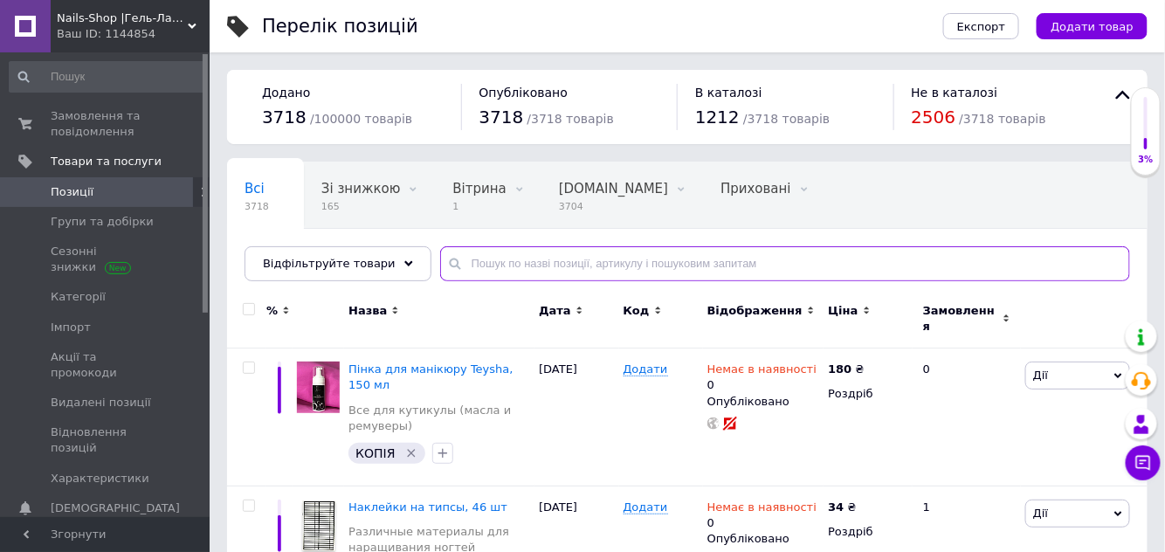
click at [491, 259] on input "text" at bounding box center [785, 263] width 690 height 35
paste input "Пластиковые (апельсиновые) палочки для маникюра (срібні), 50 шт"
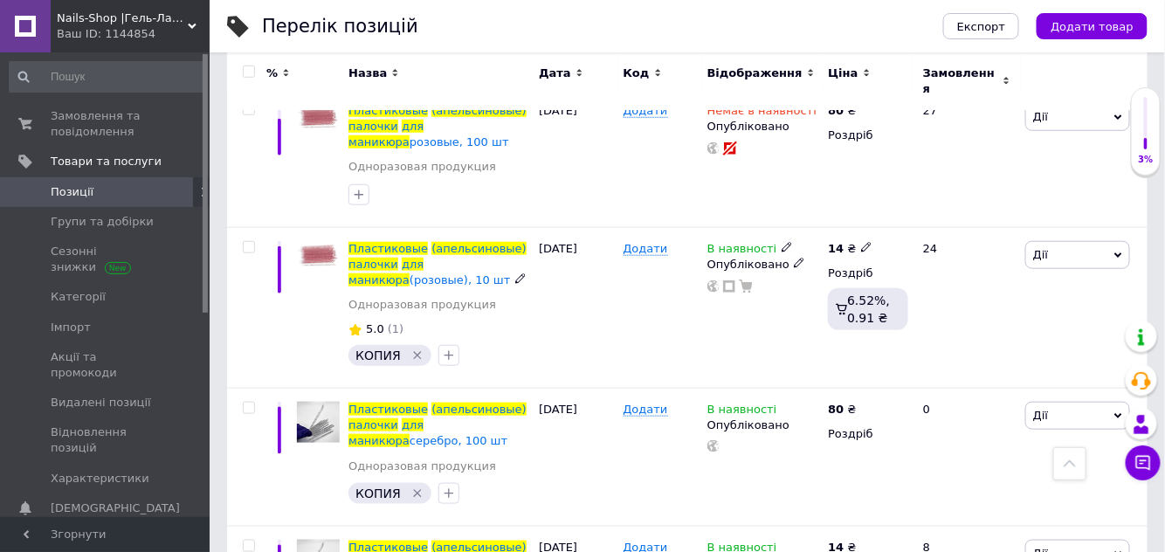
scroll to position [555, 0]
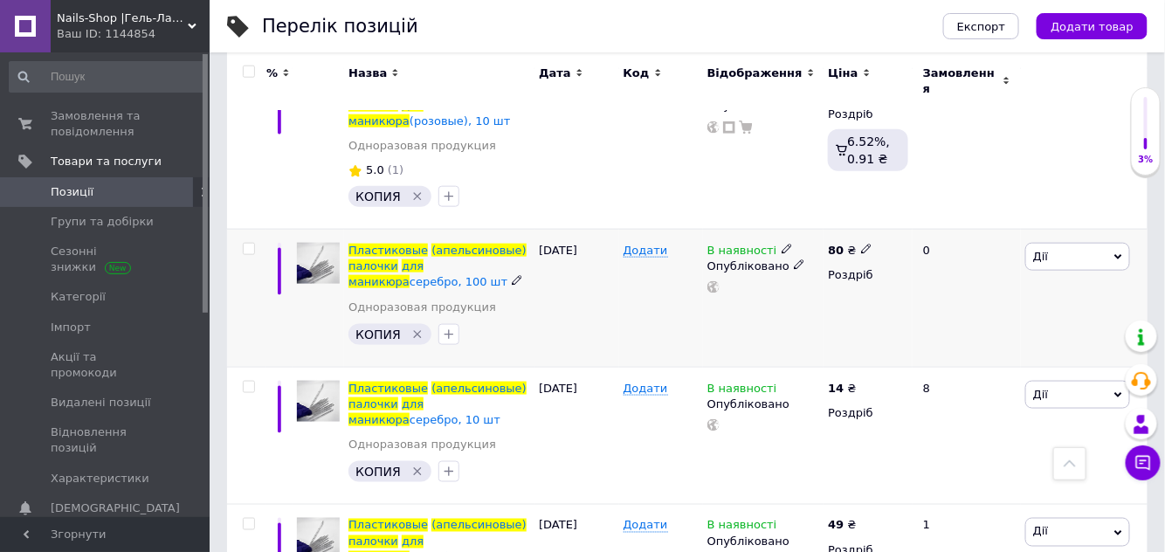
type input "Пластиковые (апельсиновые) палочки для маникюра"
click at [781, 244] on icon at bounding box center [786, 249] width 10 height 10
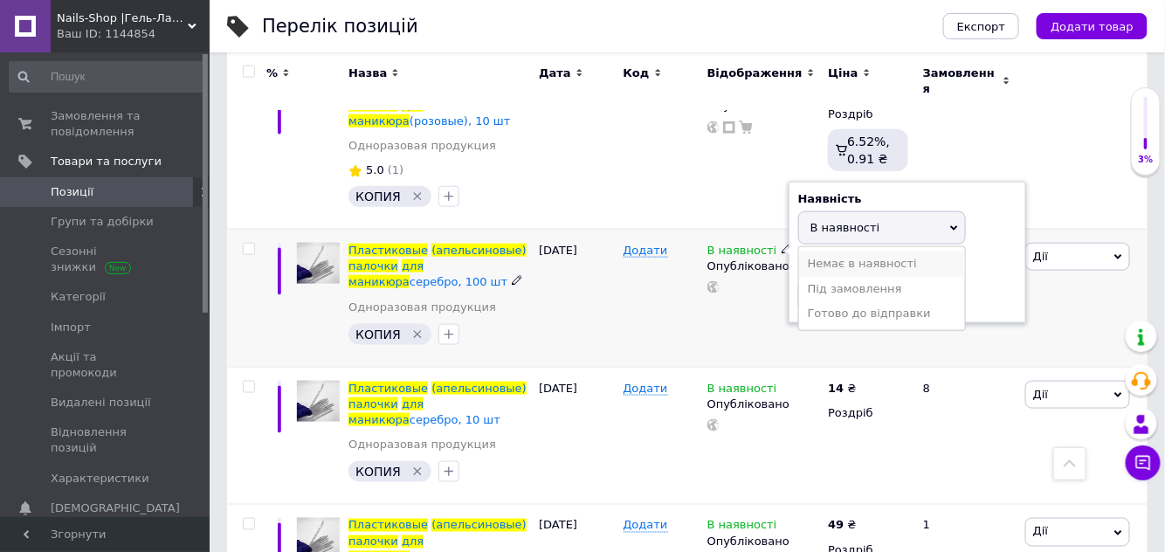
click at [816, 253] on li "Немає в наявності" at bounding box center [882, 263] width 166 height 24
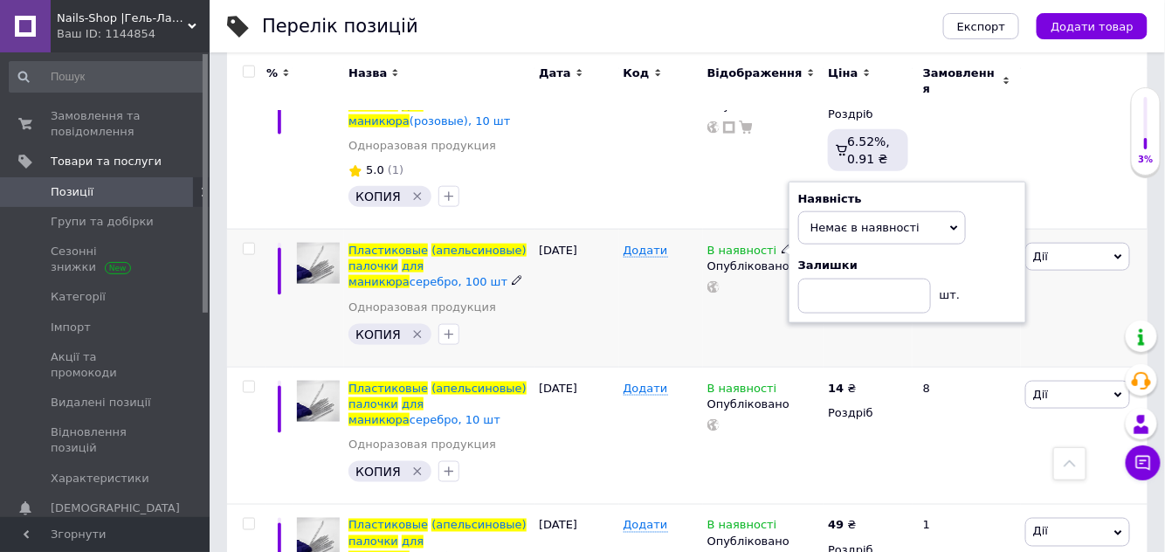
click at [749, 306] on div "В наявності Наявність Немає в наявності В наявності Під замовлення Готово до ві…" at bounding box center [763, 298] width 121 height 138
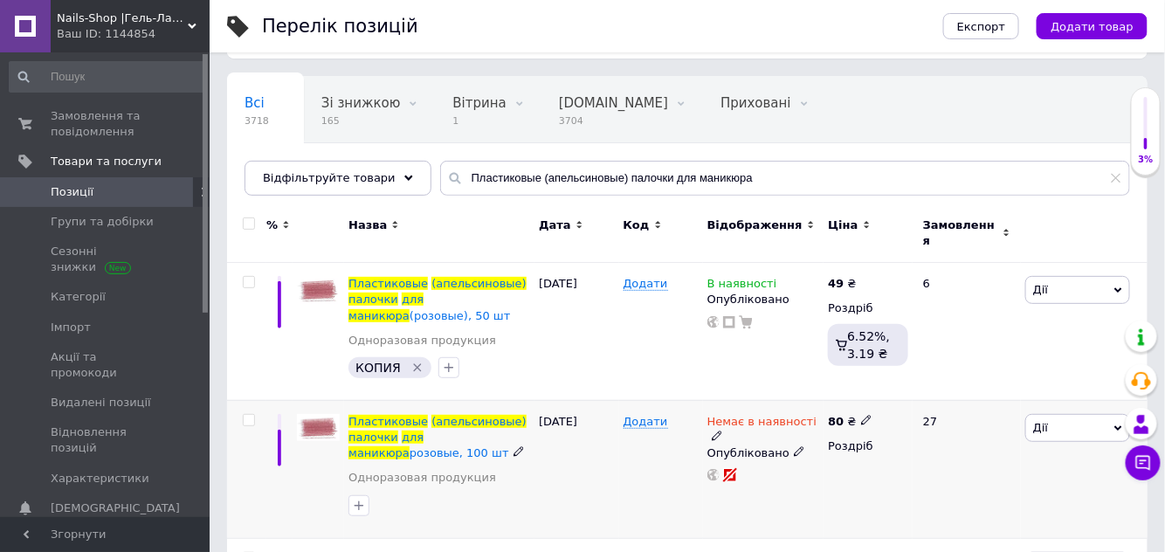
scroll to position [79, 0]
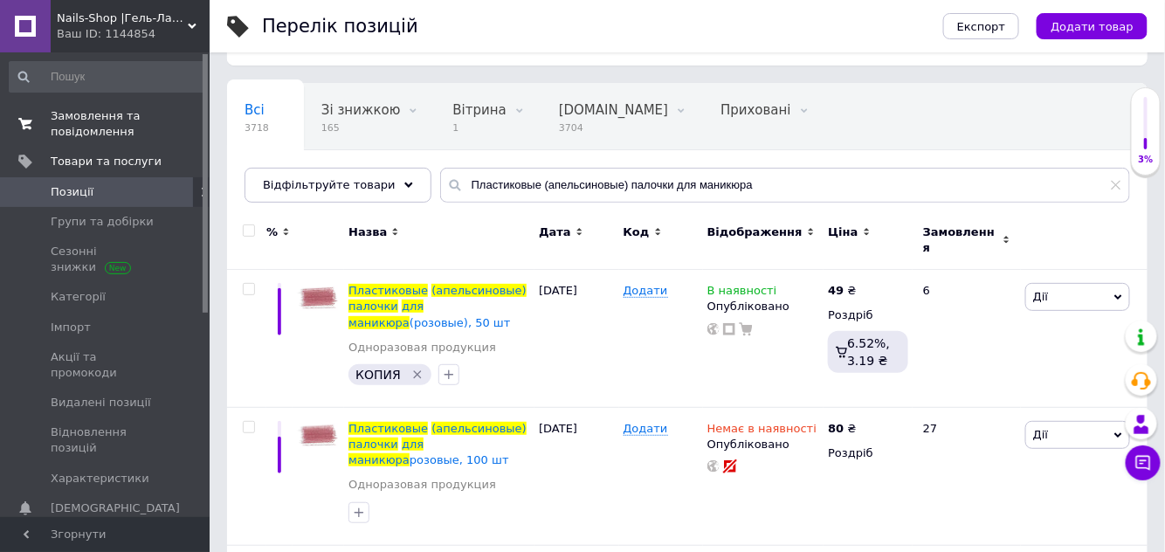
click at [106, 126] on span "Замовлення та повідомлення" at bounding box center [106, 123] width 111 height 31
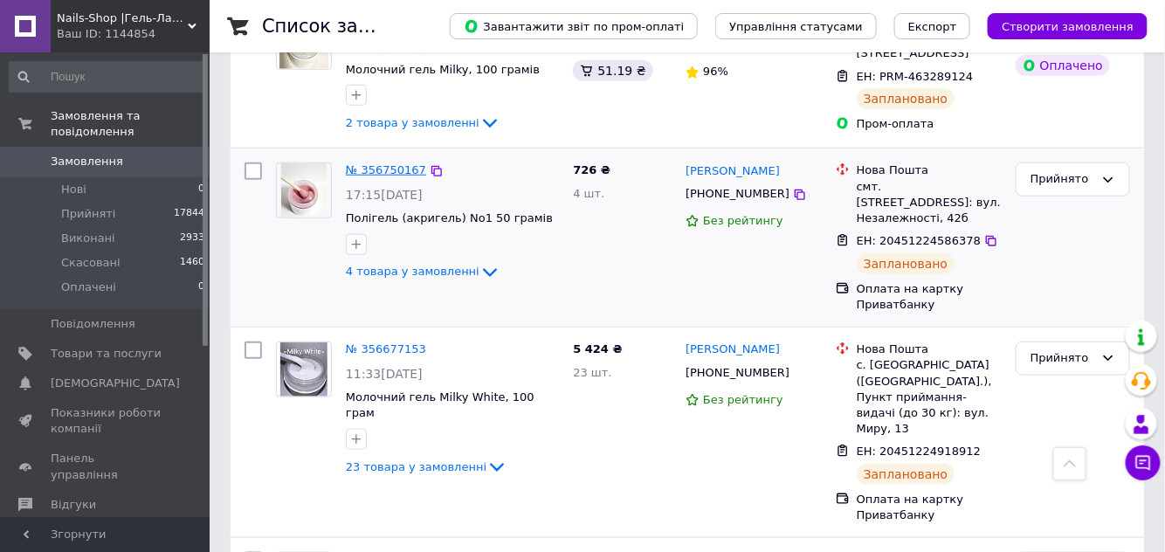
click at [383, 163] on link "№ 356750167" at bounding box center [386, 169] width 80 height 13
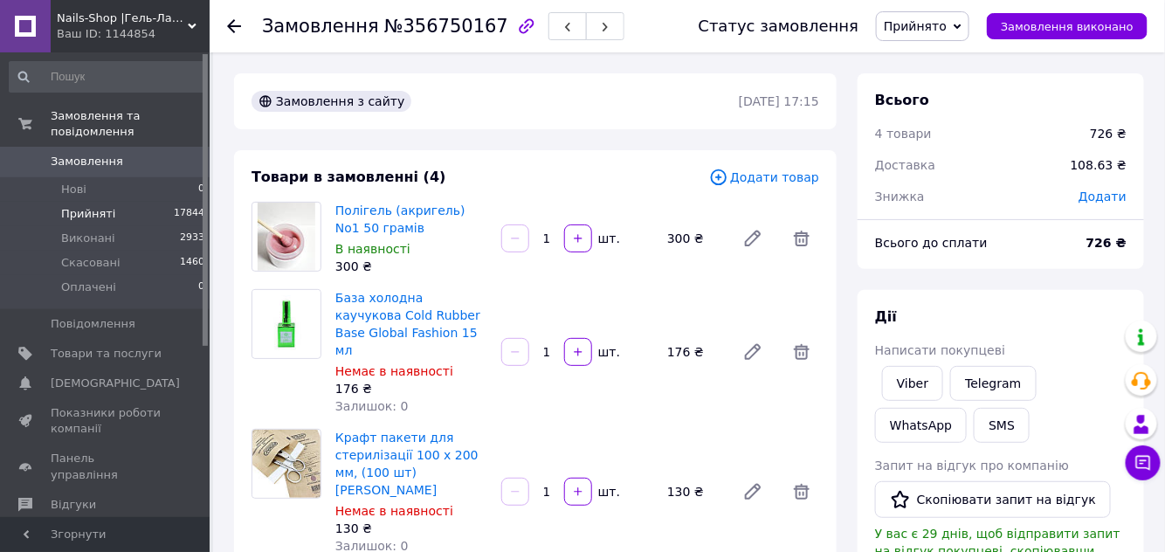
click at [98, 206] on span "Прийняті" at bounding box center [88, 214] width 54 height 16
